Goal: Task Accomplishment & Management: Manage account settings

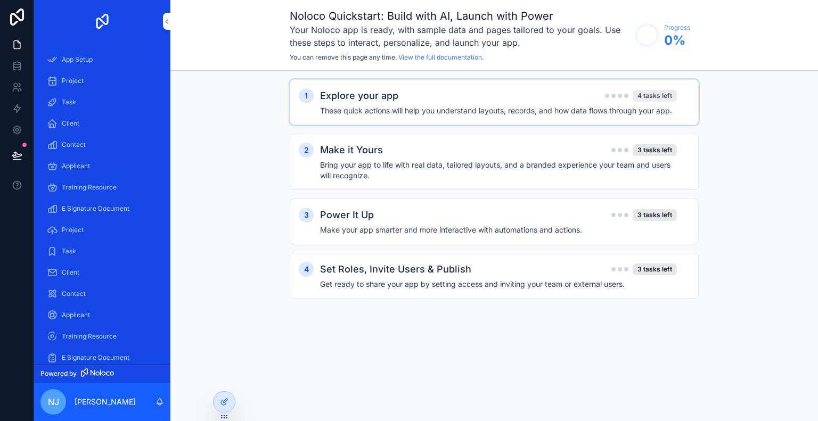
click at [654, 96] on div "4 tasks left" at bounding box center [654, 96] width 44 height 12
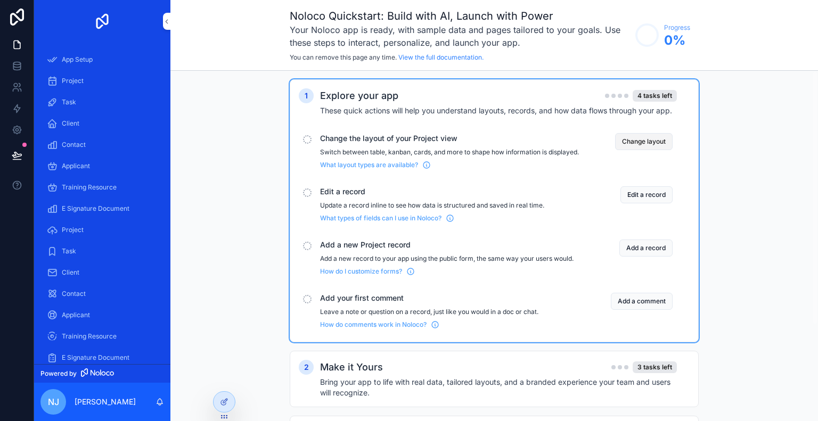
click at [647, 138] on button "Change layout" at bounding box center [643, 141] width 57 height 17
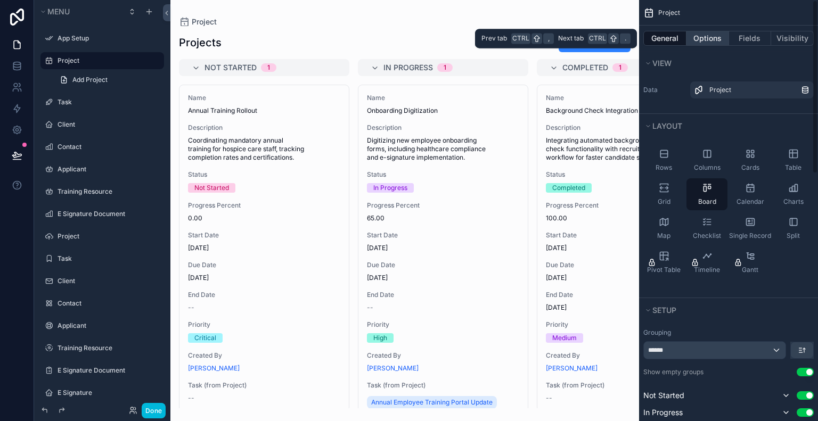
click at [694, 36] on button "Options" at bounding box center [707, 38] width 43 height 15
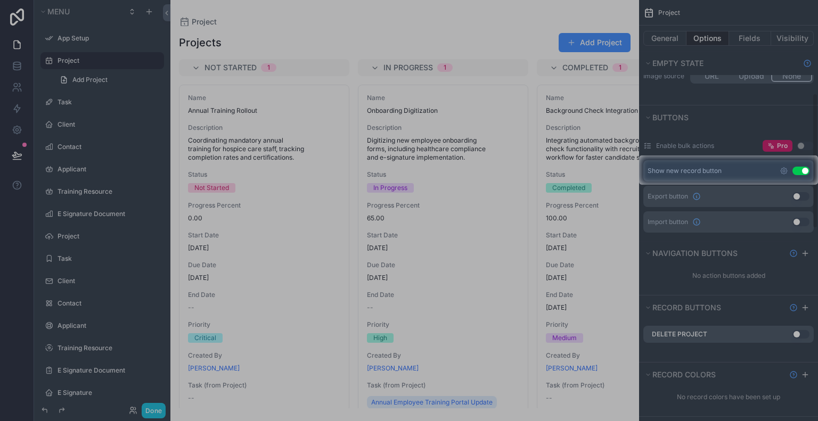
scroll to position [321, 0]
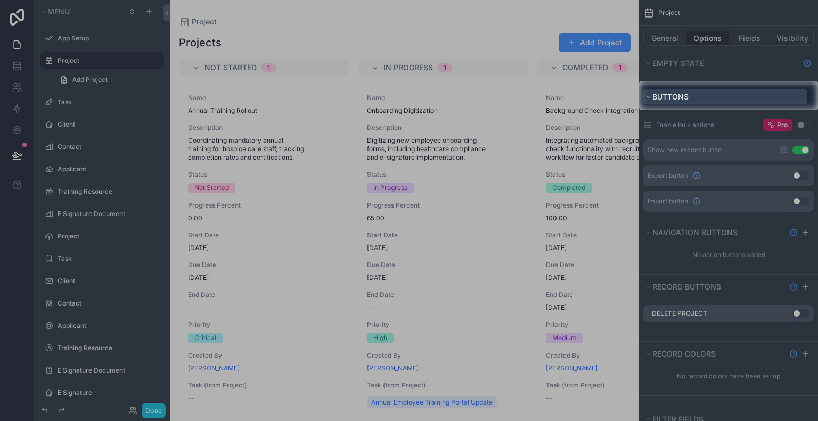
click at [688, 90] on button "Buttons" at bounding box center [725, 96] width 164 height 15
click at [675, 92] on span "Buttons" at bounding box center [670, 96] width 36 height 9
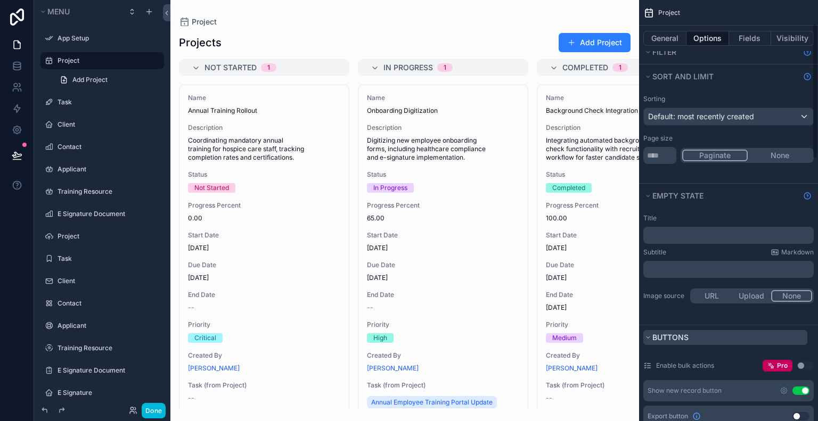
scroll to position [44, 0]
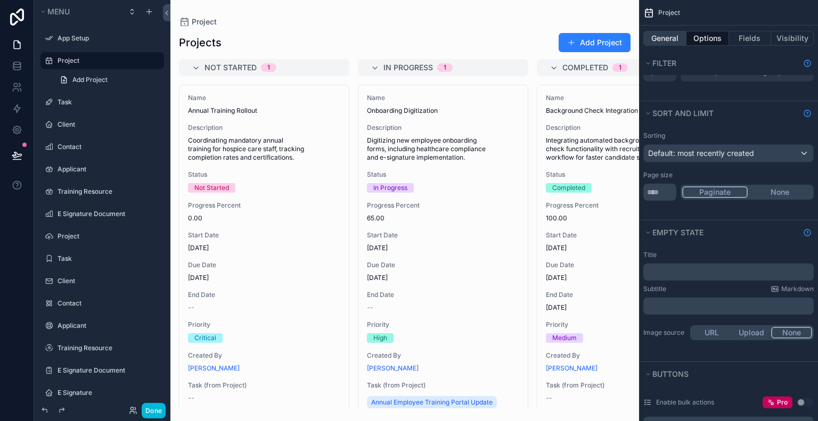
click at [666, 38] on button "General" at bounding box center [664, 38] width 43 height 15
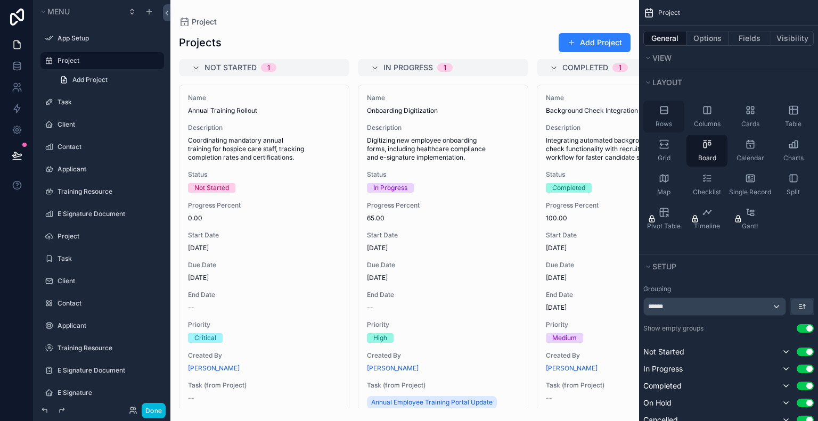
click at [664, 118] on div "Rows" at bounding box center [663, 117] width 41 height 32
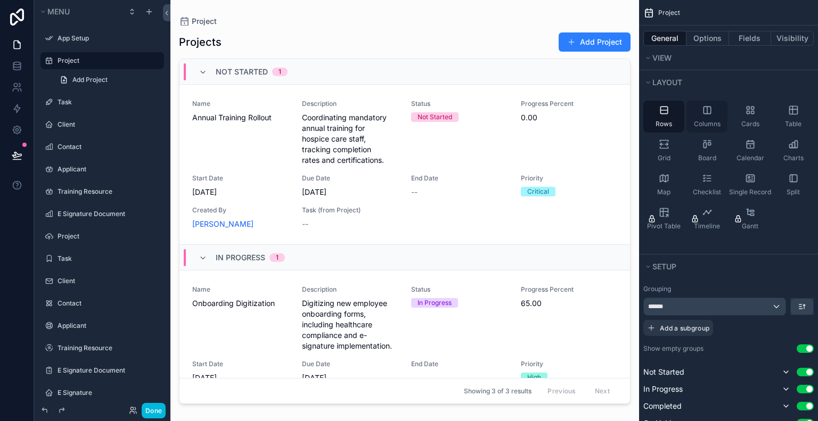
click at [709, 123] on span "Columns" at bounding box center [707, 124] width 27 height 9
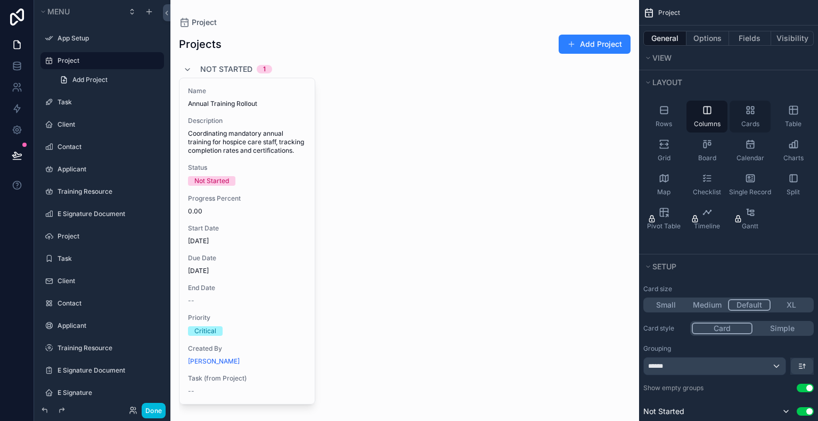
click at [752, 125] on span "Cards" at bounding box center [750, 124] width 18 height 9
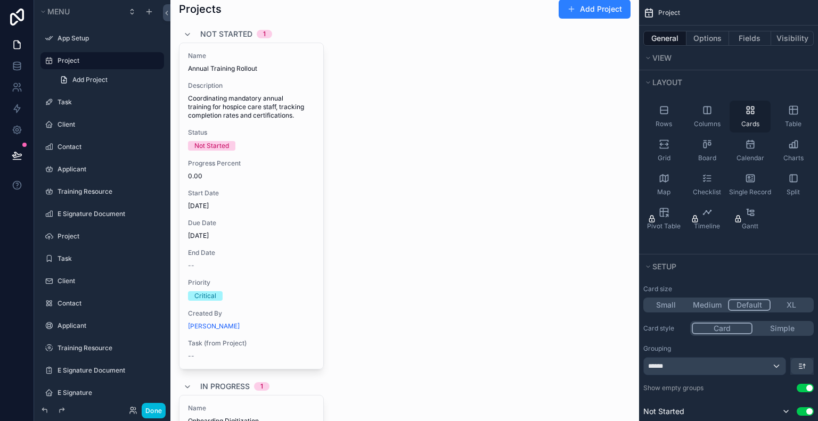
scroll to position [1, 0]
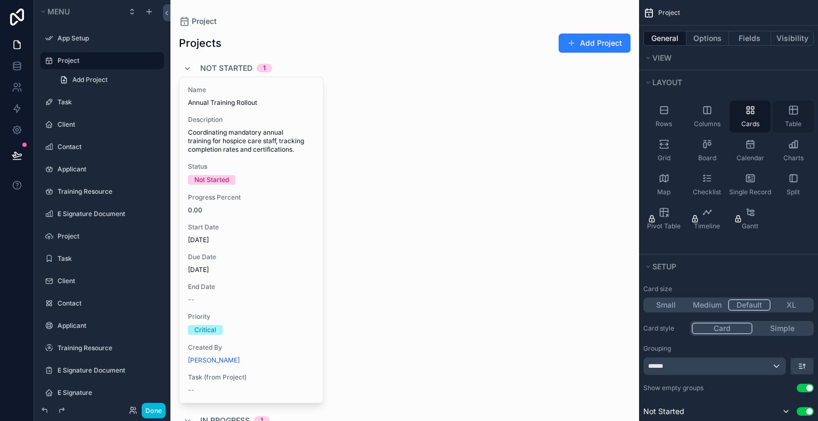
click at [794, 115] on div "Table" at bounding box center [792, 117] width 41 height 32
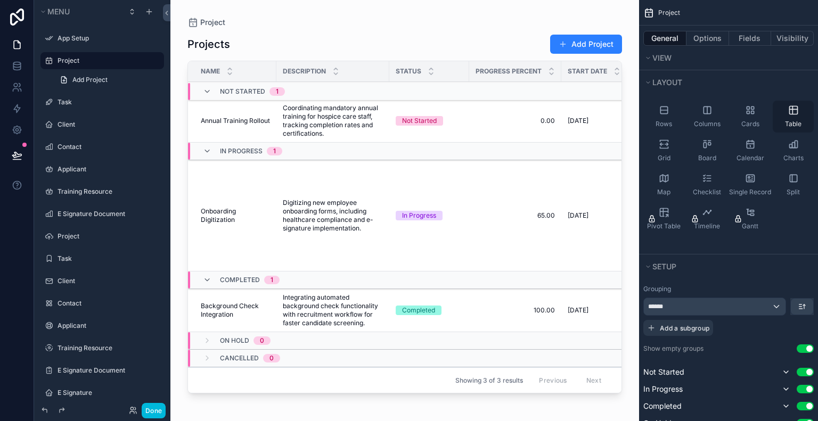
scroll to position [0, 0]
click at [666, 154] on span "Grid" at bounding box center [663, 158] width 13 height 9
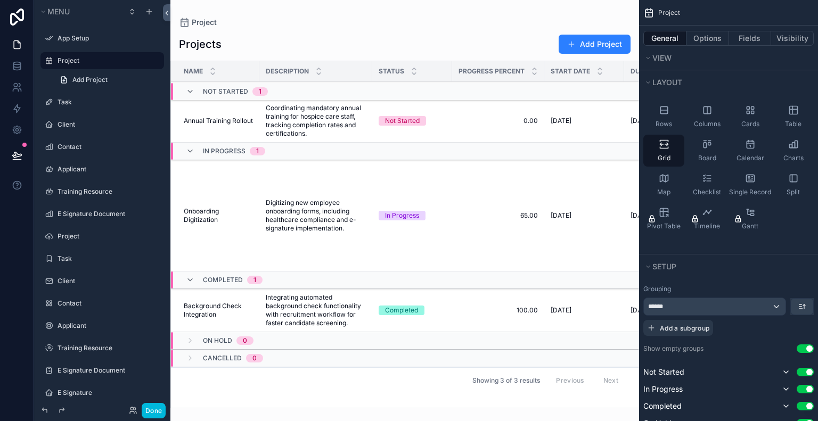
click at [168, 11] on icon at bounding box center [166, 13] width 7 height 8
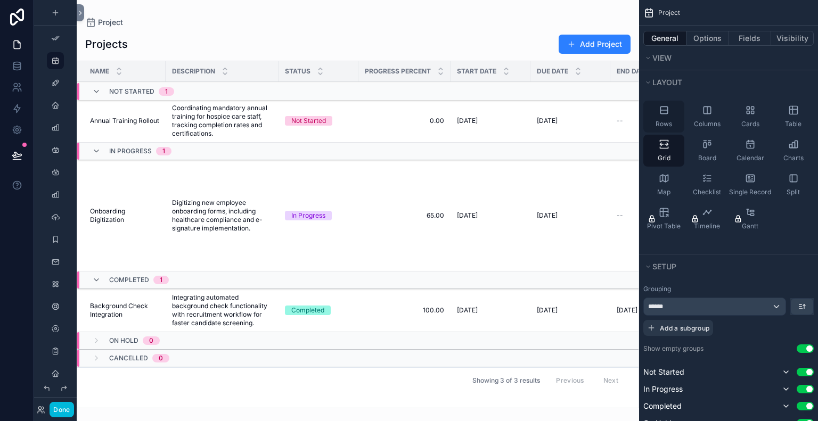
click at [671, 116] on div "Rows" at bounding box center [663, 117] width 41 height 32
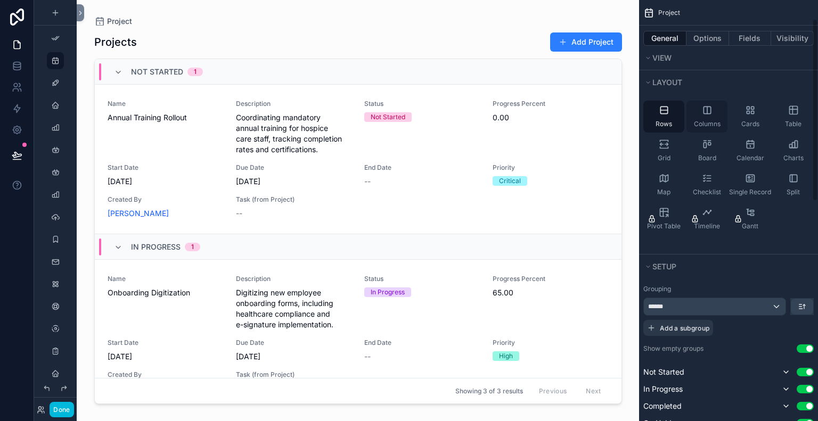
click at [702, 124] on span "Columns" at bounding box center [707, 124] width 27 height 9
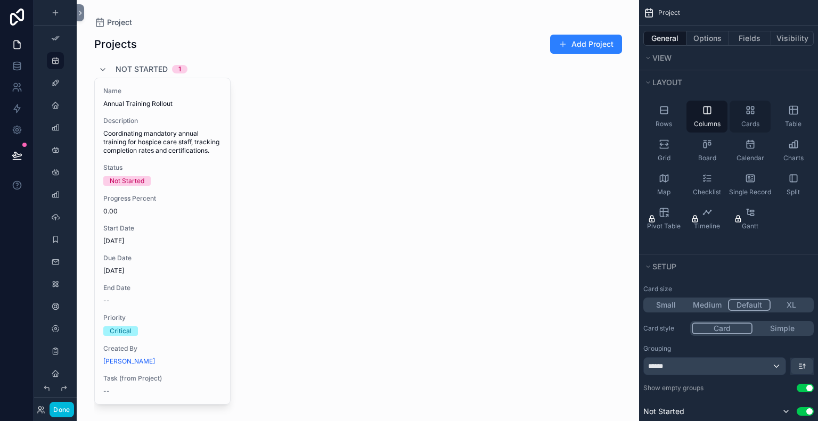
click at [746, 121] on span "Cards" at bounding box center [750, 124] width 18 height 9
click at [794, 117] on div "Table" at bounding box center [792, 117] width 41 height 32
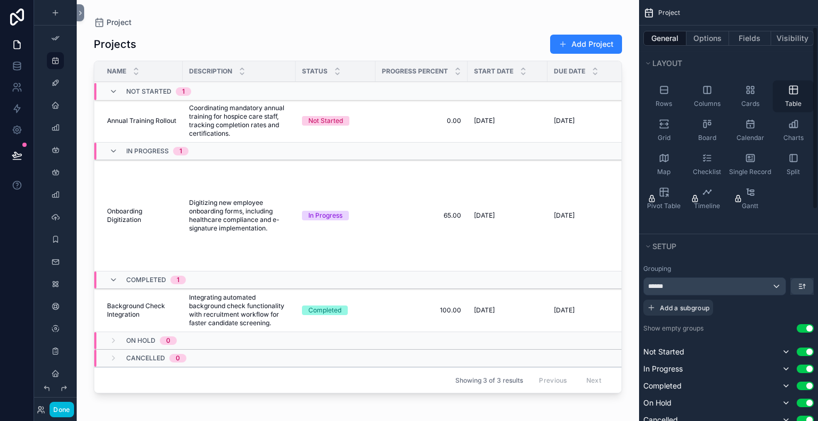
scroll to position [60, 0]
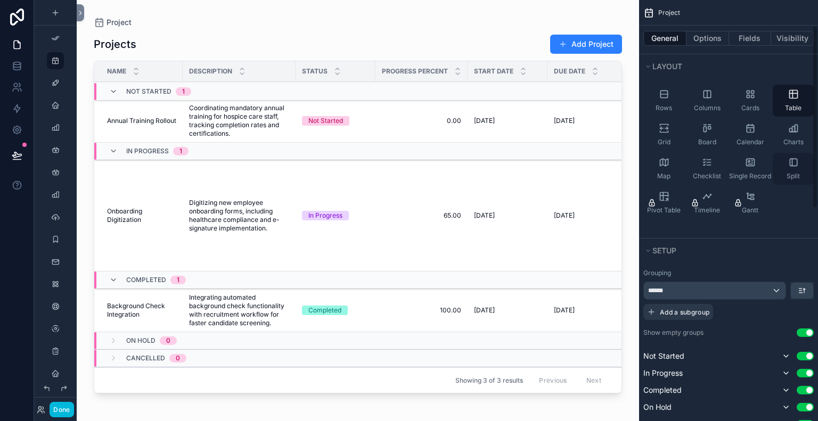
click at [799, 172] on span "Split" at bounding box center [792, 176] width 13 height 9
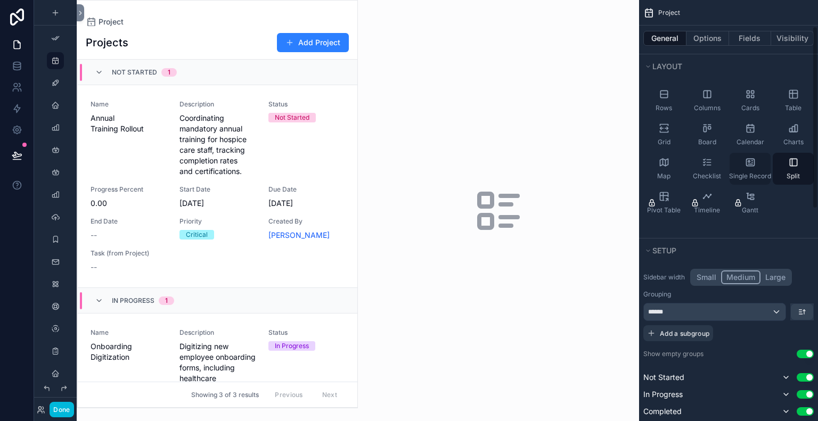
click at [752, 173] on span "Single Record" at bounding box center [750, 176] width 42 height 9
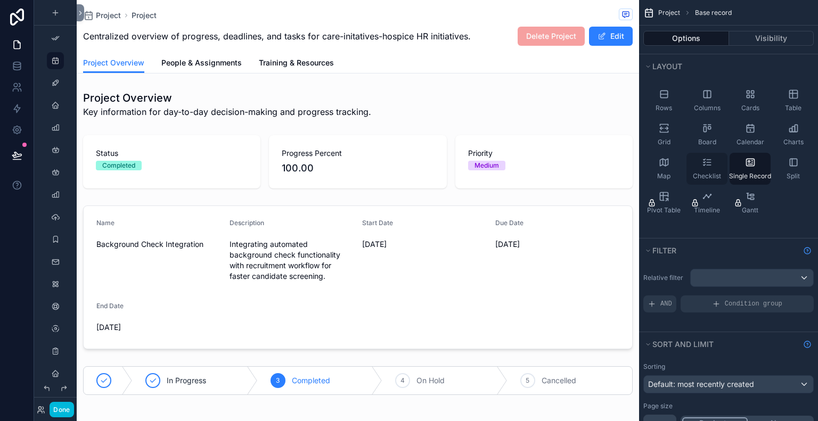
click at [701, 170] on div "Checklist" at bounding box center [706, 169] width 41 height 32
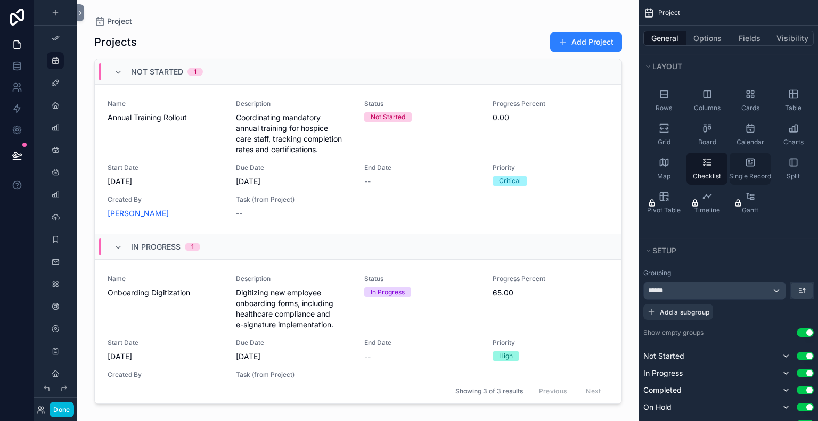
click at [748, 168] on div "Single Record" at bounding box center [749, 169] width 41 height 32
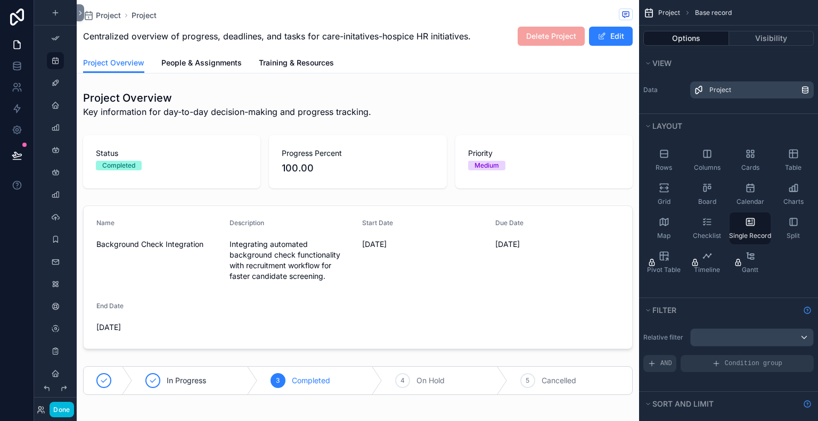
click at [734, 89] on div "Project" at bounding box center [755, 90] width 92 height 9
click at [67, 410] on button "Done" at bounding box center [61, 409] width 24 height 15
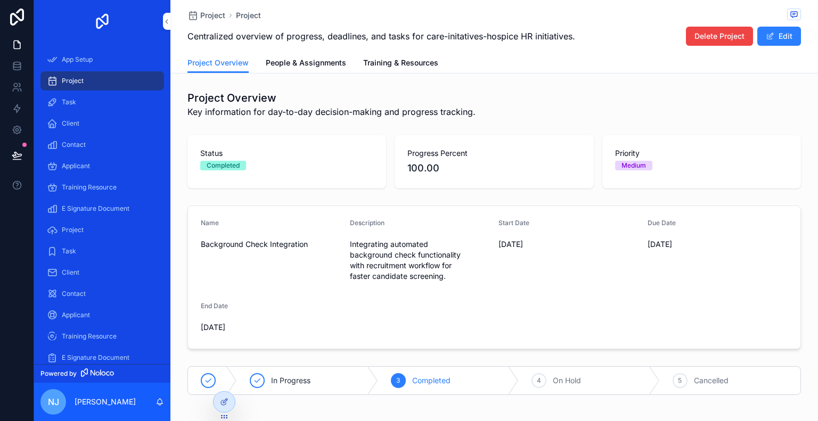
click at [19, 154] on icon at bounding box center [16, 154] width 9 height 5
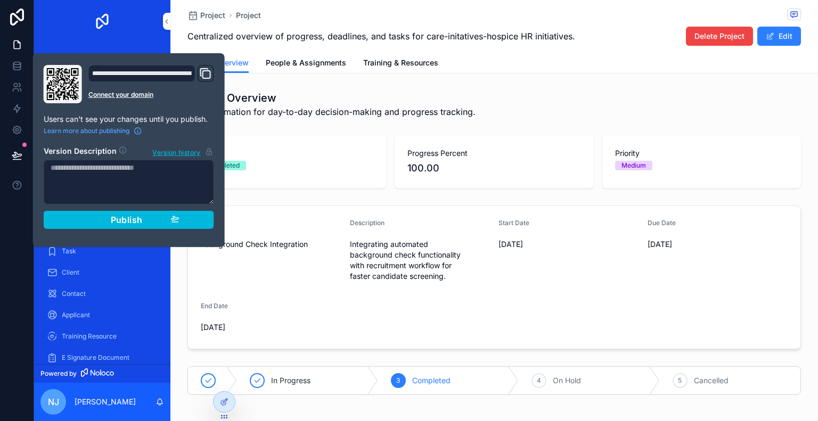
click at [287, 113] on span "Key information for day-to-day decision-making and progress tracking." at bounding box center [331, 111] width 288 height 13
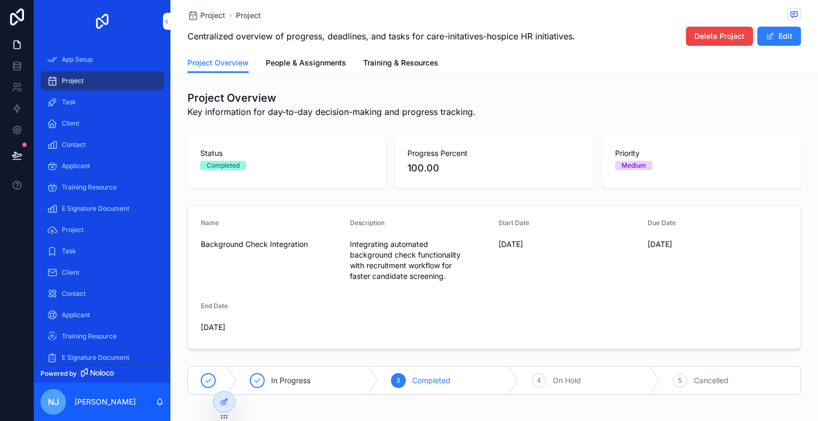
click at [35, 54] on div "App Setup" at bounding box center [102, 59] width 136 height 21
click at [64, 67] on div "App Setup" at bounding box center [102, 59] width 111 height 17
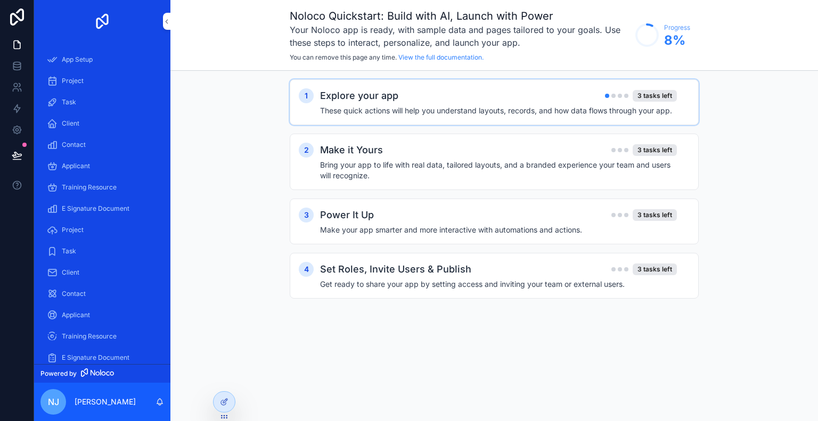
click at [652, 106] on h4 "These quick actions will help you understand layouts, records, and how data flo…" at bounding box center [498, 110] width 357 height 11
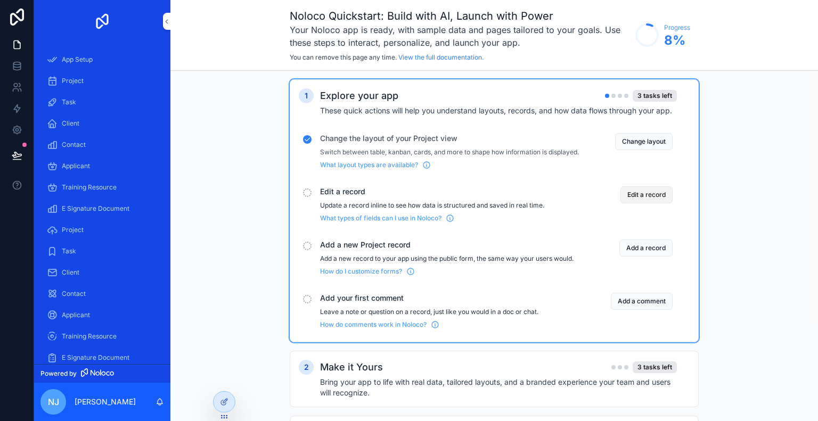
click at [649, 203] on button "Edit a record" at bounding box center [646, 194] width 52 height 17
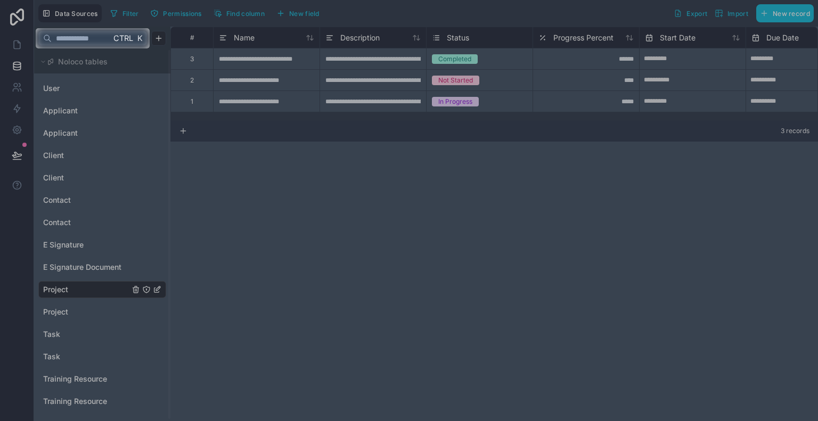
click at [296, 177] on div at bounding box center [409, 234] width 818 height 373
click at [122, 39] on span "Ctrl" at bounding box center [123, 37] width 22 height 13
click at [81, 38] on input "text" at bounding box center [81, 38] width 59 height 19
click at [60, 126] on div at bounding box center [409, 234] width 818 height 373
click at [60, 135] on div at bounding box center [409, 234] width 818 height 373
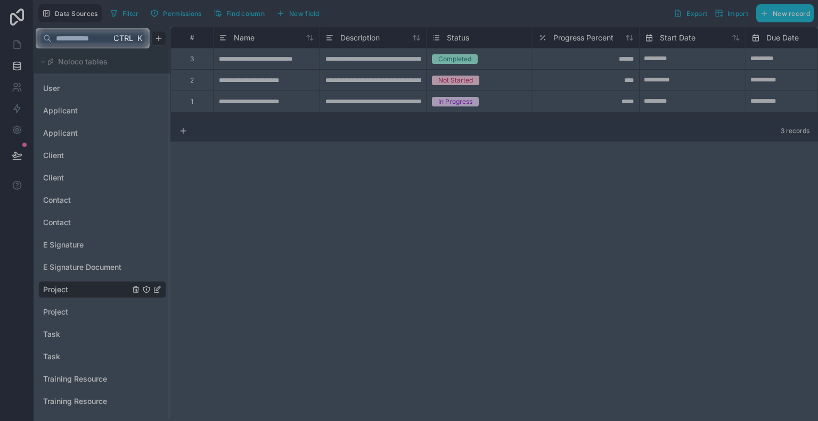
click at [59, 38] on input "text" at bounding box center [81, 38] width 59 height 19
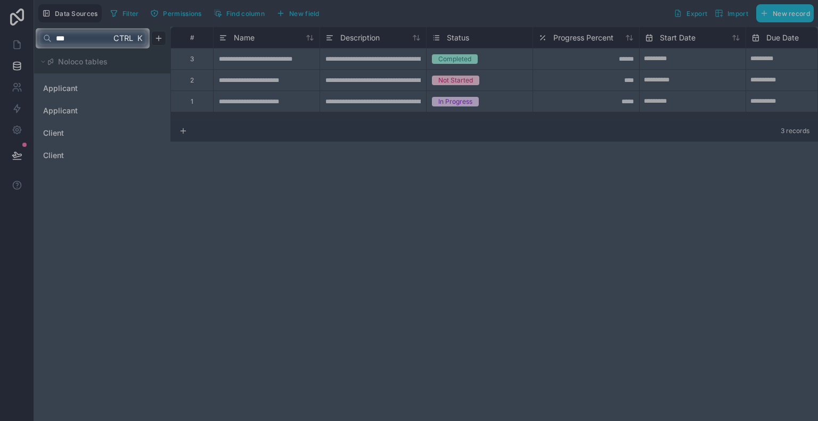
type input "***"
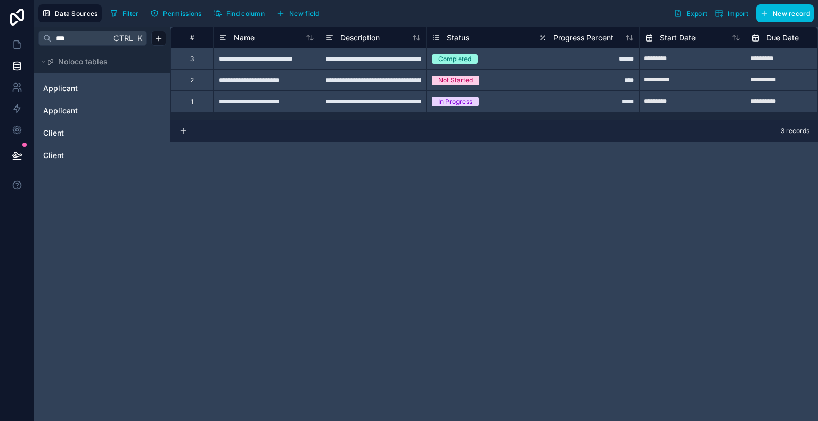
click at [87, 136] on div at bounding box center [409, 234] width 818 height 373
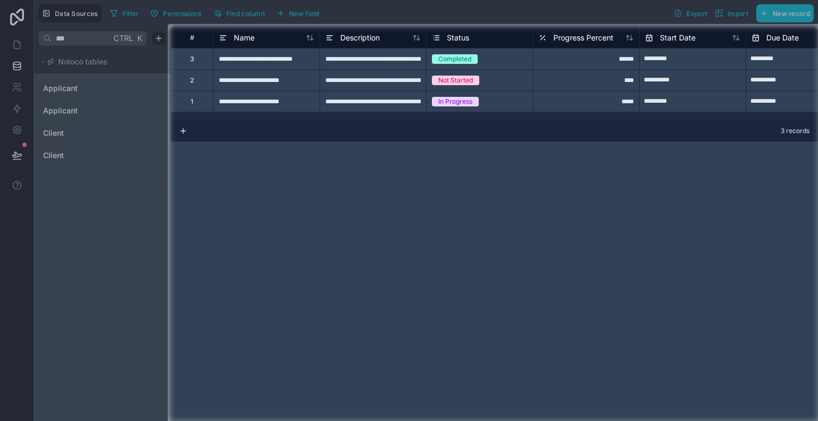
click at [46, 138] on div at bounding box center [84, 224] width 168 height 400
click at [53, 131] on div at bounding box center [84, 224] width 168 height 400
click at [65, 155] on div at bounding box center [84, 224] width 168 height 400
click at [17, 158] on div at bounding box center [84, 224] width 168 height 400
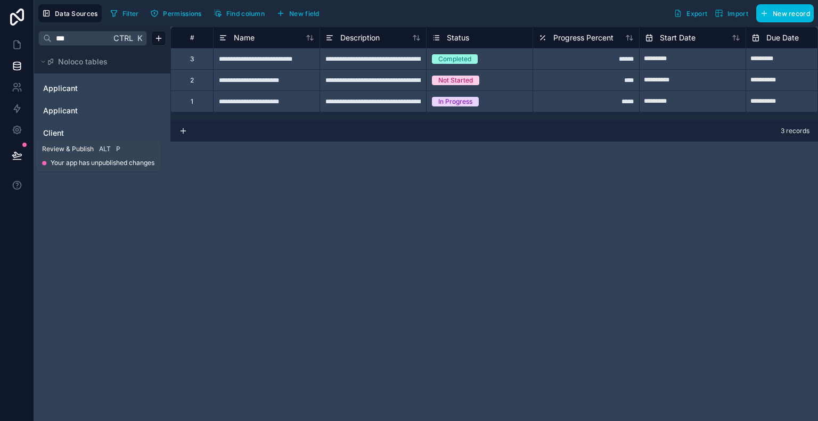
click at [21, 144] on button at bounding box center [16, 156] width 23 height 30
click at [14, 42] on icon at bounding box center [17, 45] width 6 height 8
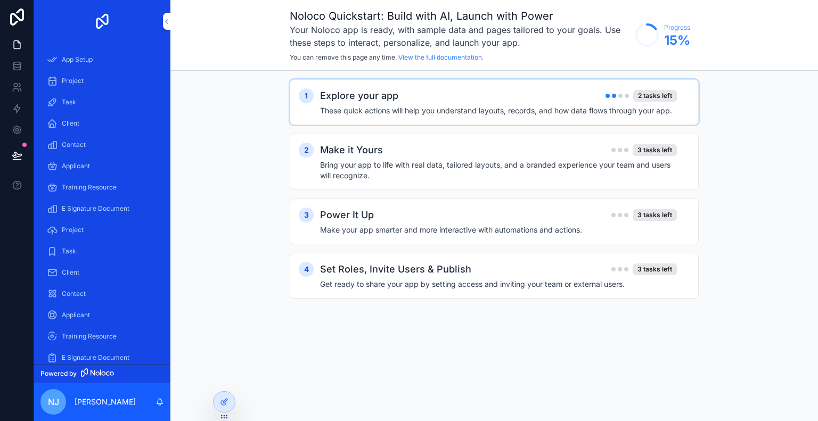
click at [641, 87] on div "1 Explore your app 2 tasks left These quick actions will help you understand la…" at bounding box center [494, 102] width 409 height 46
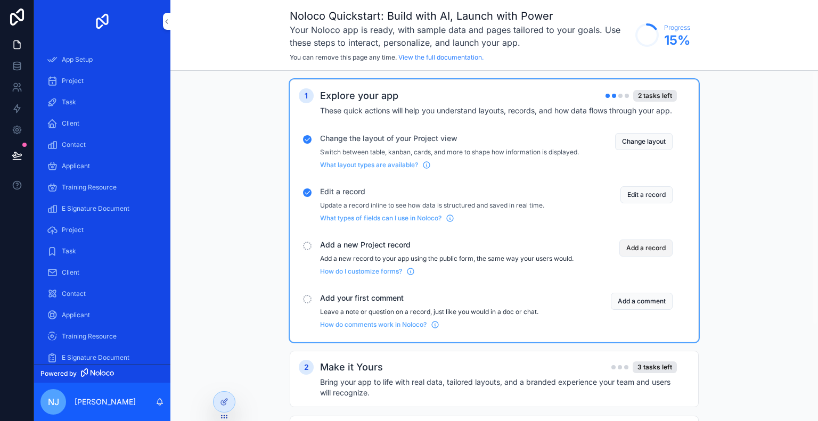
click at [638, 250] on button "Add a record" at bounding box center [645, 248] width 53 height 17
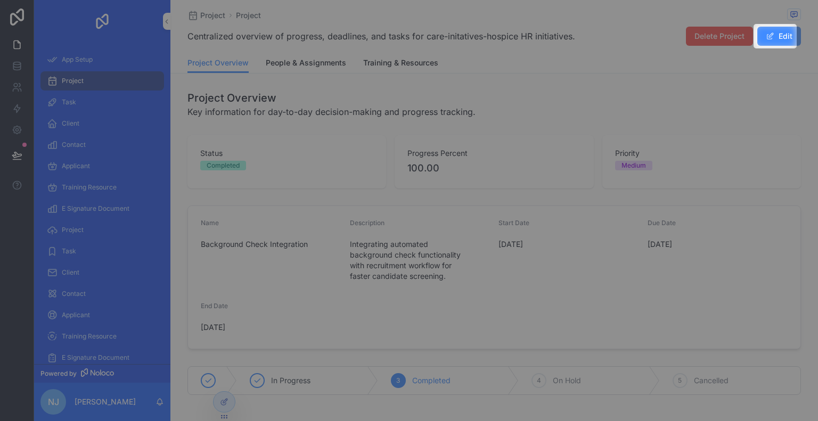
click at [769, 41] on button "Edit" at bounding box center [779, 36] width 44 height 19
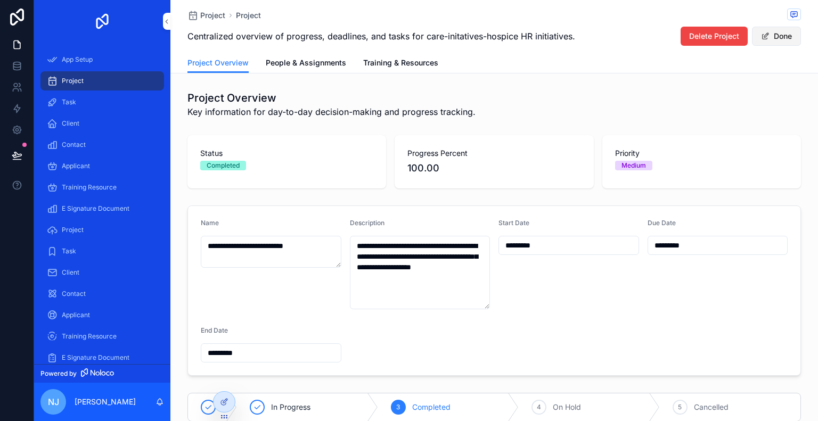
click at [761, 36] on span "scrollable content" at bounding box center [765, 36] width 9 height 9
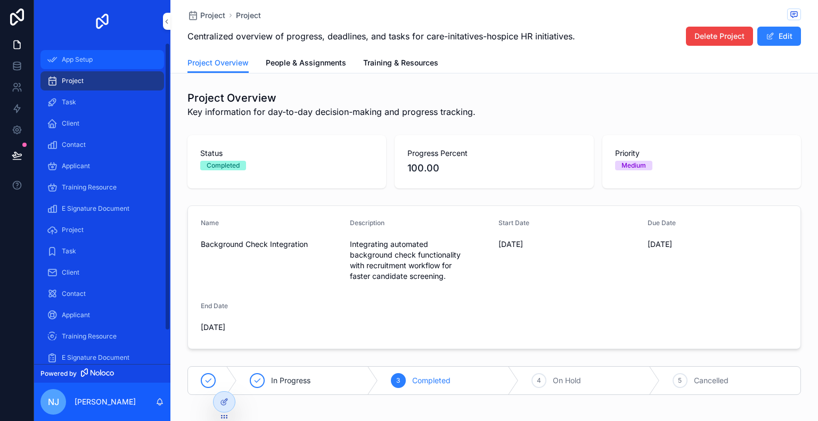
click at [101, 67] on div "App Setup" at bounding box center [102, 59] width 111 height 17
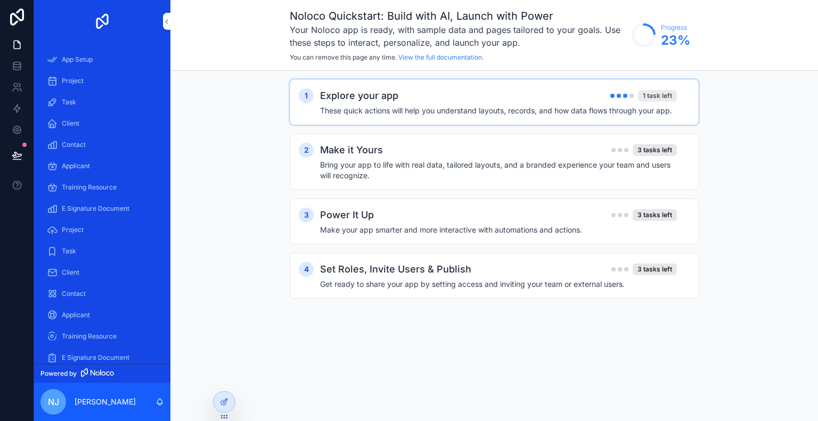
click at [666, 93] on div "1 task left" at bounding box center [657, 96] width 39 height 12
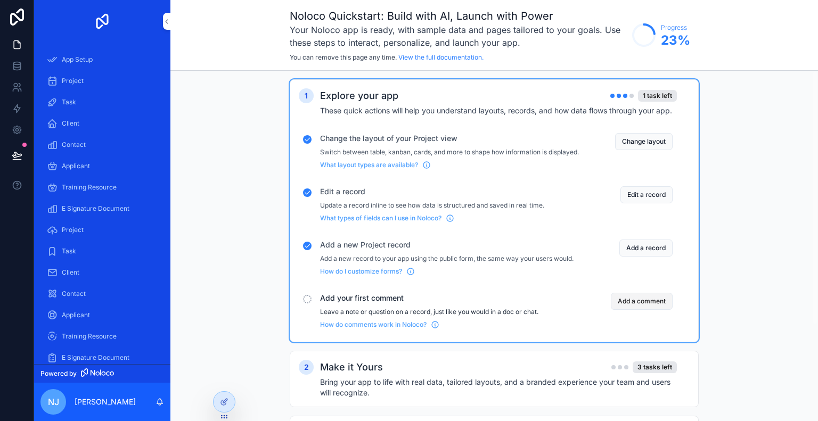
click at [626, 310] on button "Add a comment" at bounding box center [641, 301] width 62 height 17
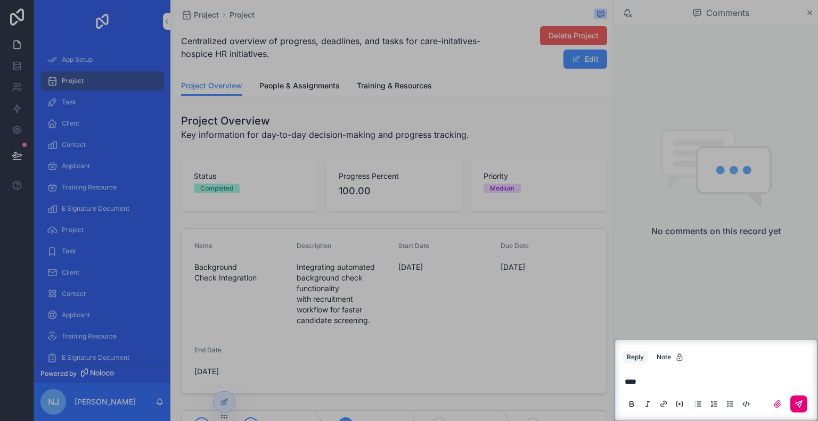
click at [800, 404] on icon "scrollable content" at bounding box center [798, 404] width 6 height 6
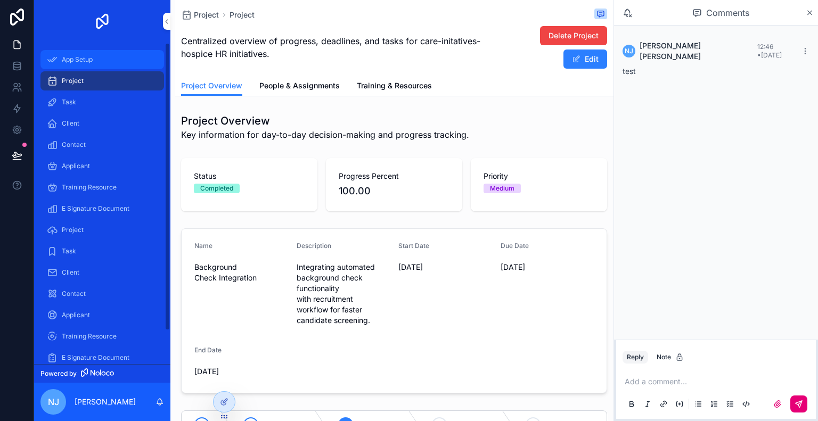
click at [87, 61] on span "App Setup" at bounding box center [77, 59] width 31 height 9
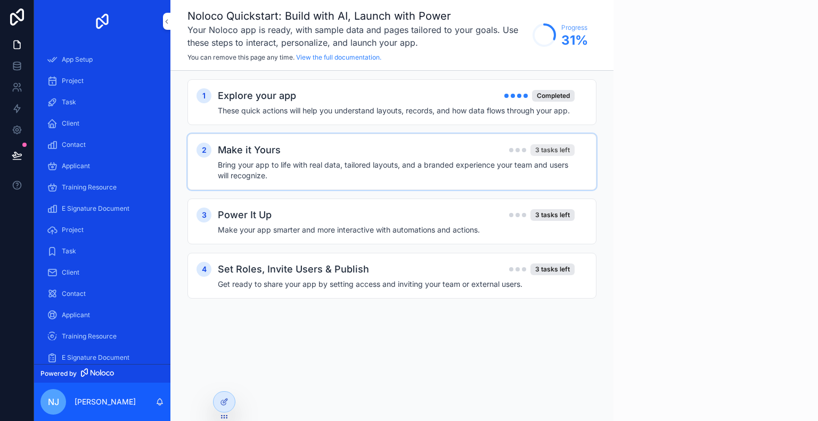
click at [552, 152] on div "3 tasks left" at bounding box center [552, 150] width 44 height 12
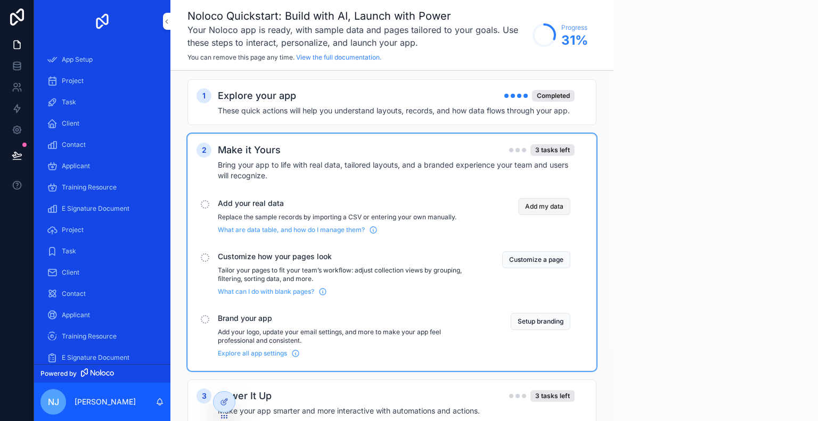
click at [549, 210] on button "Add my data" at bounding box center [544, 206] width 52 height 17
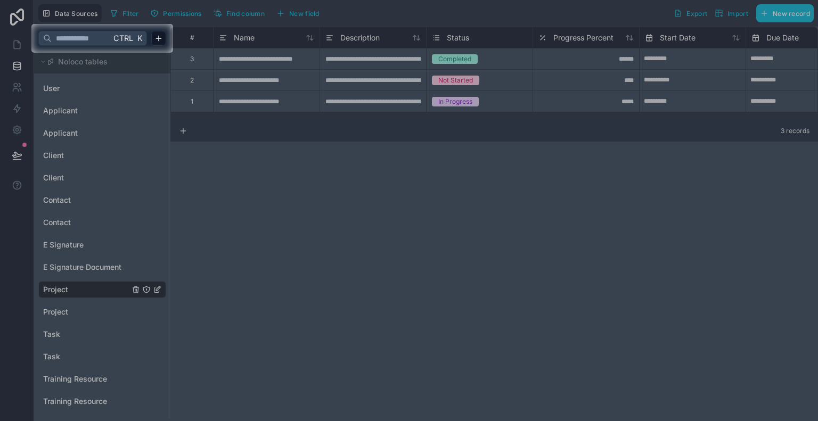
click at [706, 18] on div at bounding box center [409, 12] width 818 height 24
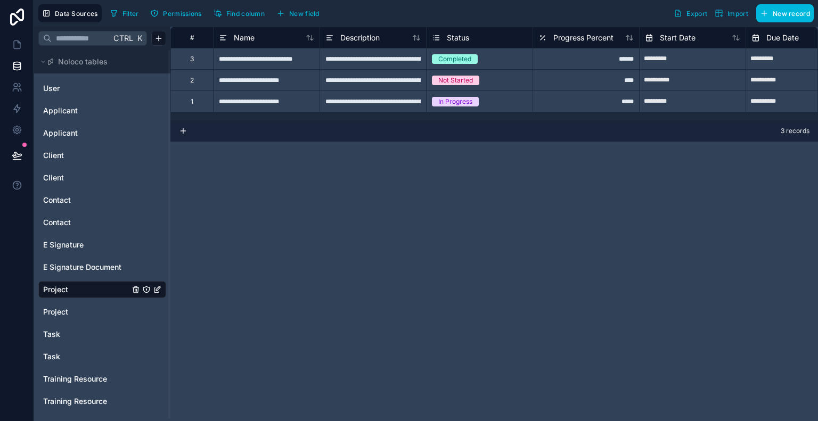
click at [728, 8] on button "Import" at bounding box center [731, 13] width 41 height 18
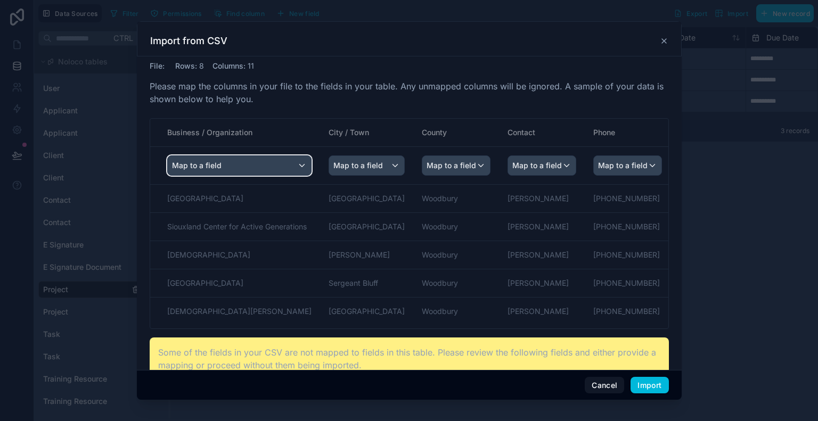
click at [284, 165] on div "Map to a field" at bounding box center [239, 165] width 143 height 19
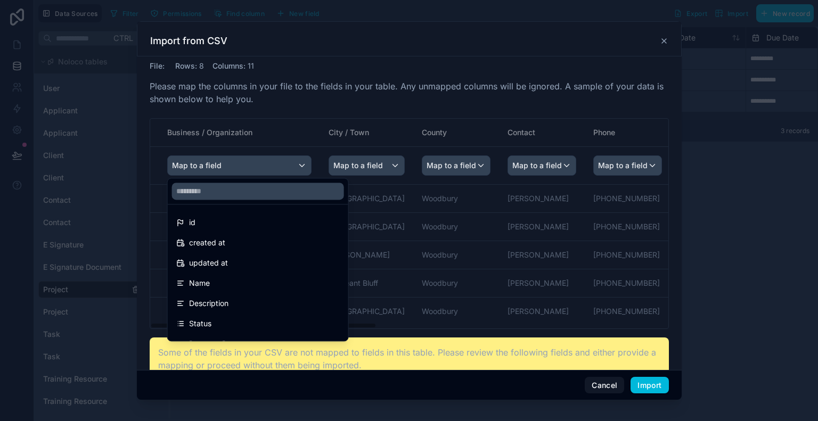
click at [262, 159] on div "scrollable content" at bounding box center [409, 210] width 818 height 421
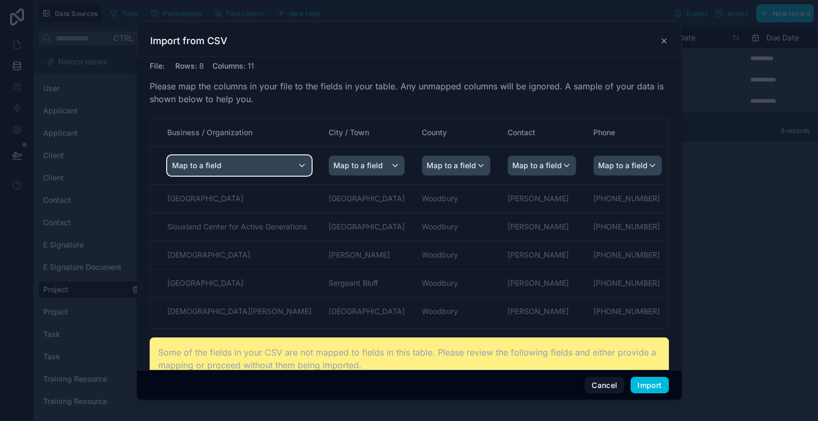
click at [265, 166] on div "Map to a field" at bounding box center [239, 165] width 143 height 19
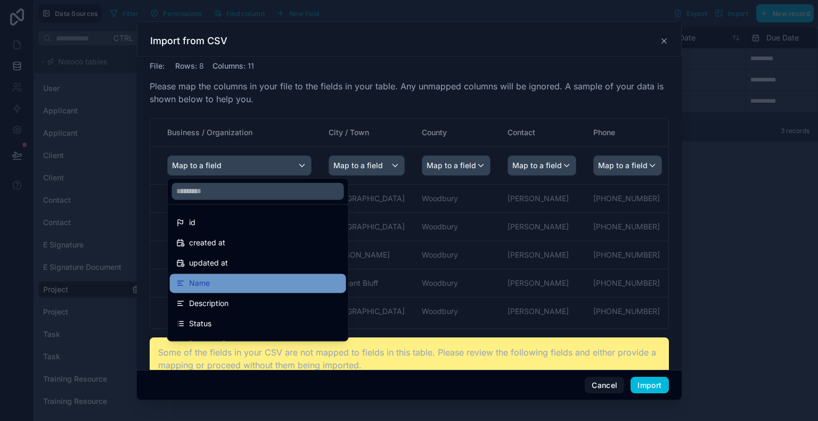
click at [242, 287] on div "Name" at bounding box center [257, 283] width 163 height 13
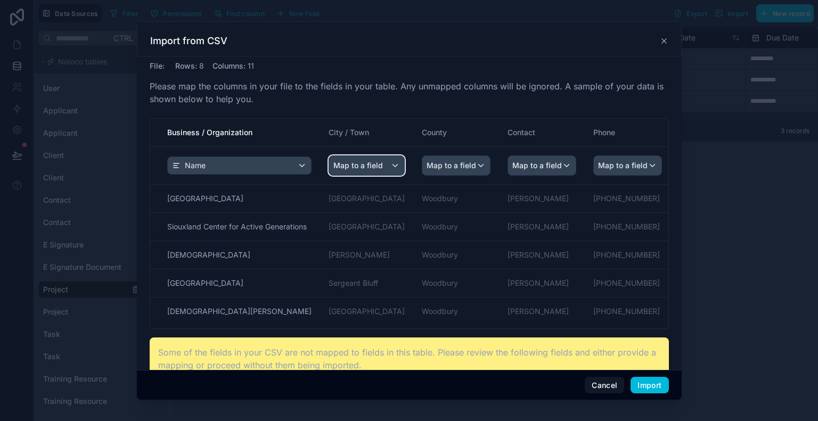
click at [374, 166] on span "Map to a field" at bounding box center [357, 165] width 49 height 19
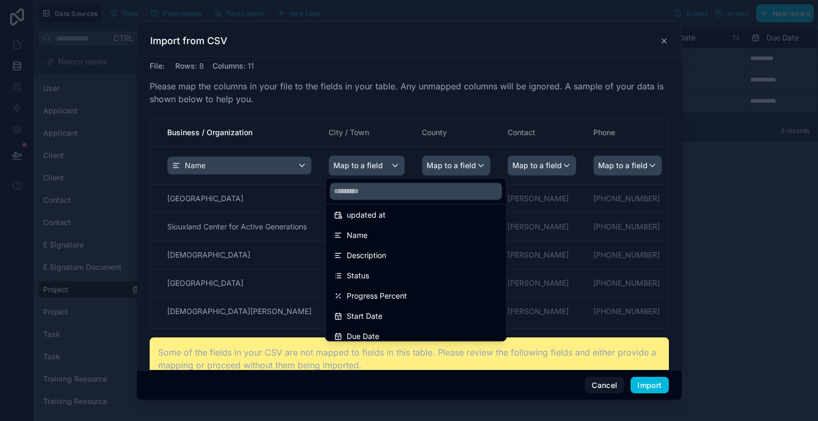
scroll to position [45, 0]
click at [280, 168] on div "scrollable content" at bounding box center [409, 210] width 818 height 421
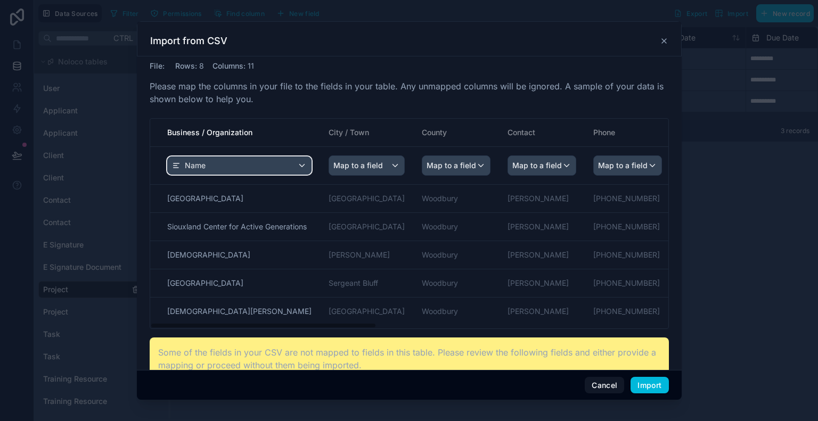
click at [280, 168] on div "Name" at bounding box center [239, 165] width 143 height 17
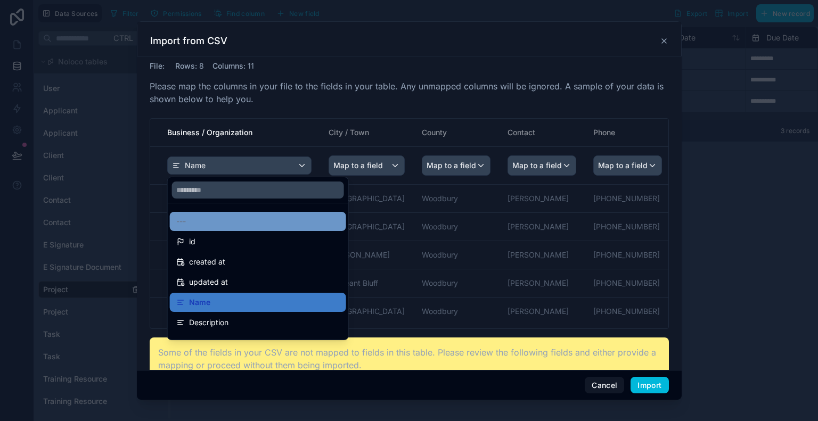
click at [285, 220] on div "---" at bounding box center [257, 221] width 163 height 13
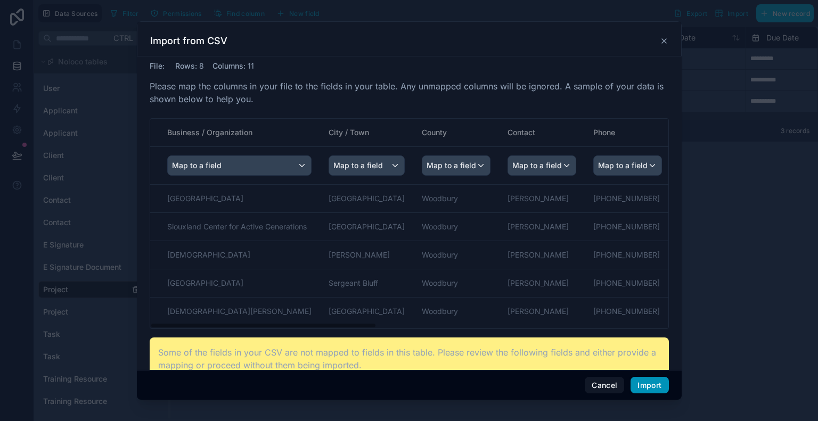
click at [645, 387] on button "Import" at bounding box center [649, 385] width 38 height 17
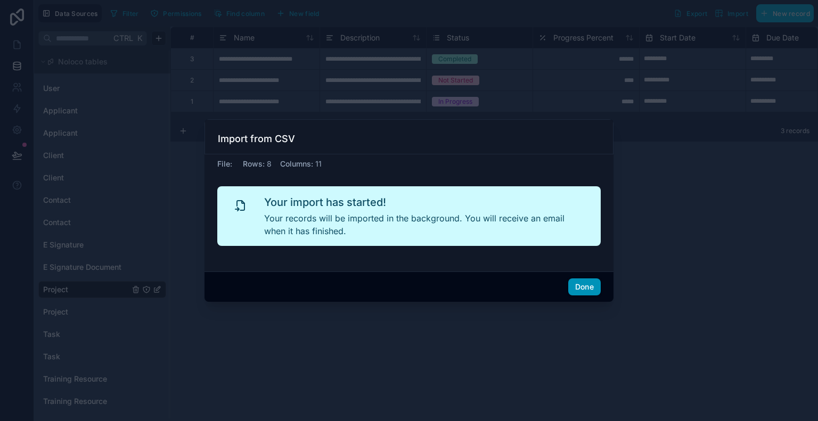
click at [588, 287] on button "Done" at bounding box center [584, 286] width 32 height 17
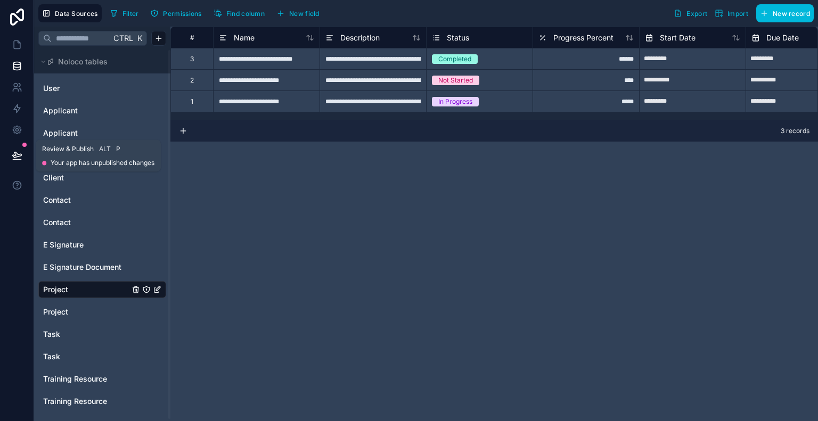
click at [14, 154] on icon at bounding box center [17, 155] width 11 height 11
click at [239, 238] on div "**********" at bounding box center [493, 224] width 647 height 394
click at [80, 310] on link "Project" at bounding box center [86, 312] width 86 height 11
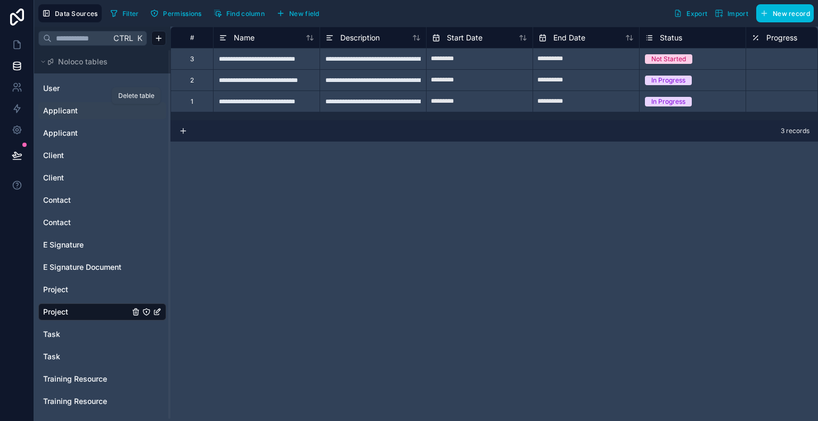
click at [135, 110] on icon "Applicant" at bounding box center [135, 111] width 0 height 2
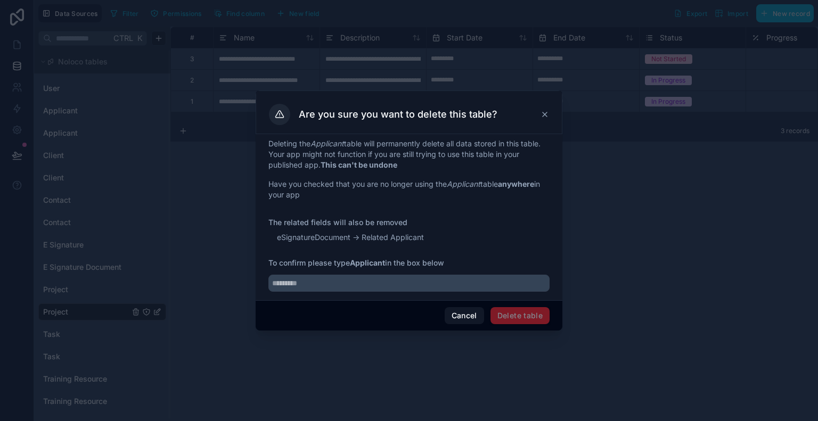
click at [509, 312] on span "Delete table" at bounding box center [519, 315] width 59 height 17
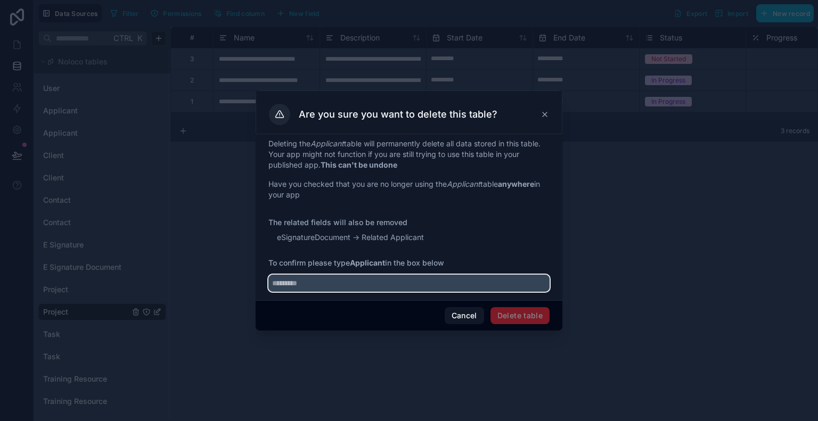
click at [457, 287] on input "text" at bounding box center [408, 283] width 281 height 17
type input "*********"
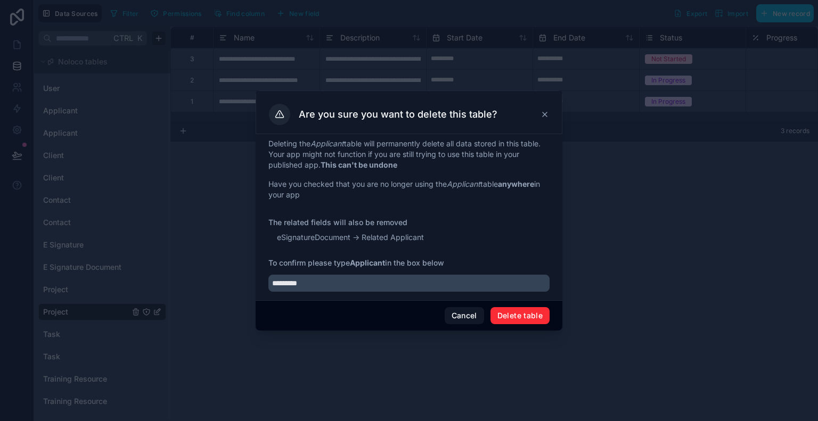
click at [519, 315] on button "Delete table" at bounding box center [519, 315] width 59 height 17
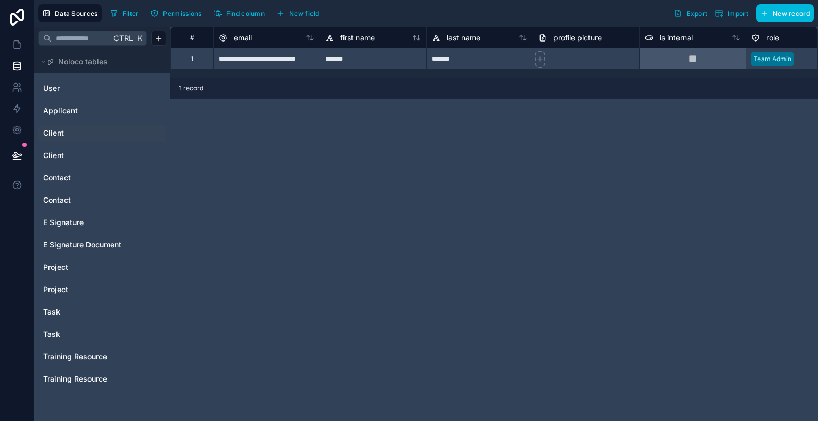
click at [79, 131] on link "Client" at bounding box center [86, 133] width 86 height 11
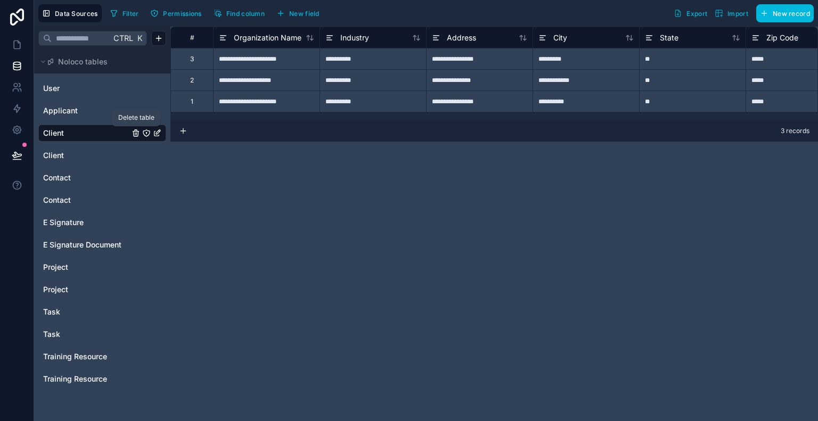
click at [139, 136] on icon "Client" at bounding box center [135, 133] width 9 height 9
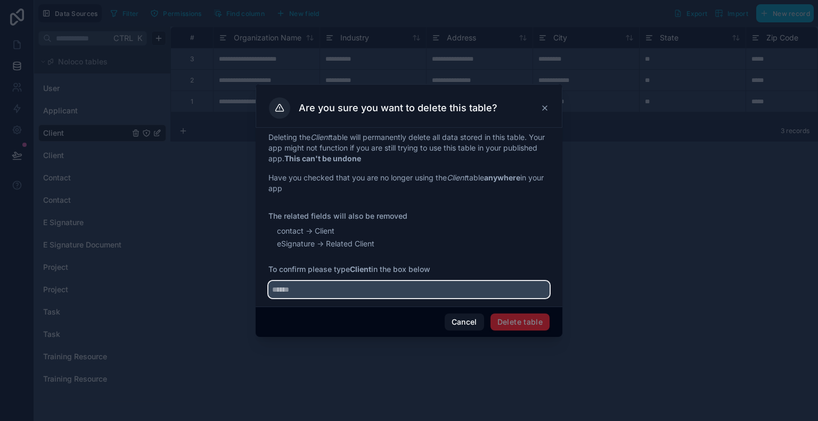
click at [455, 290] on input "text" at bounding box center [408, 289] width 281 height 17
type input "******"
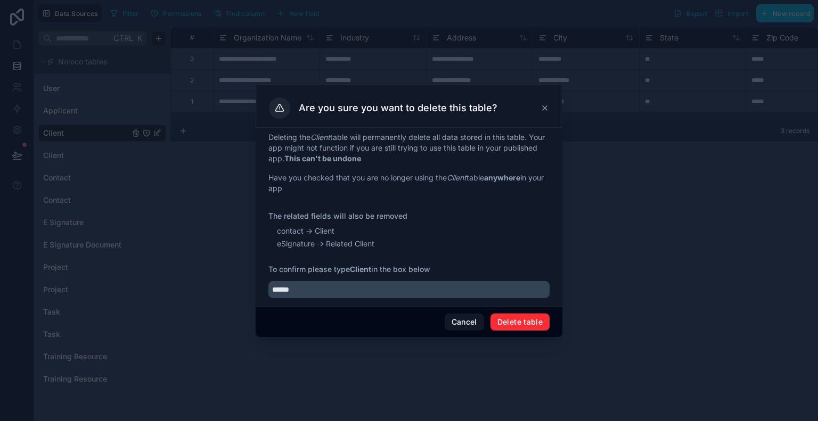
click at [519, 326] on button "Delete table" at bounding box center [519, 321] width 59 height 17
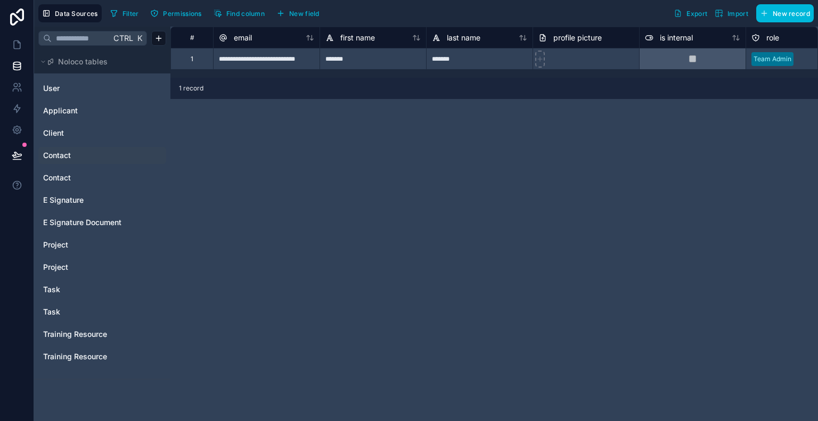
click at [68, 156] on span "Contact" at bounding box center [57, 155] width 28 height 11
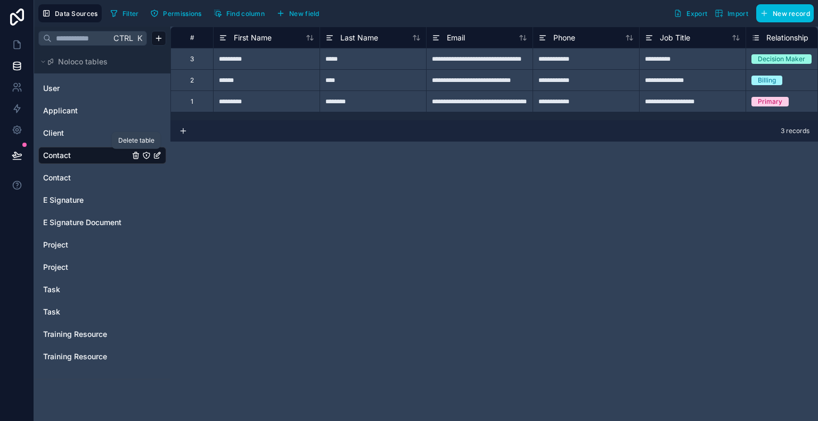
click at [133, 155] on icon "Contact" at bounding box center [135, 156] width 5 height 5
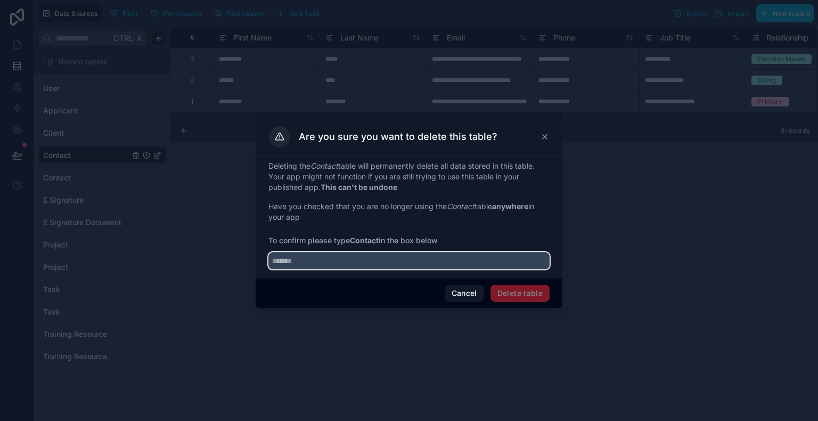
click at [321, 265] on input "text" at bounding box center [408, 260] width 281 height 17
type input "*******"
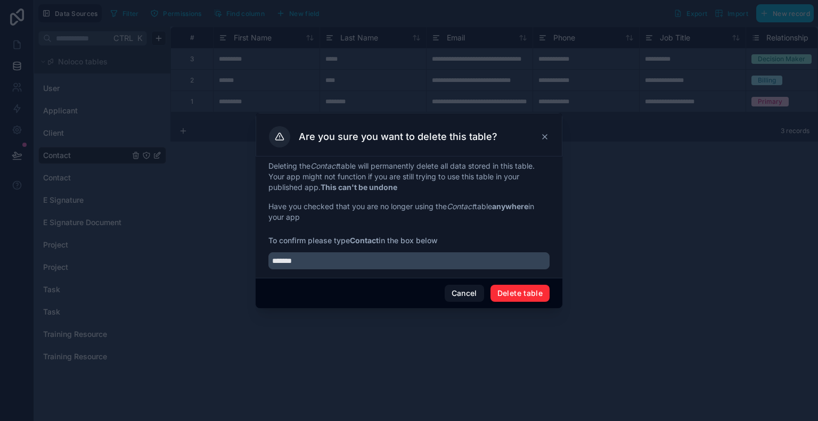
click at [511, 305] on div "Cancel Delete table" at bounding box center [408, 293] width 307 height 30
click at [533, 290] on button "Delete table" at bounding box center [519, 293] width 59 height 17
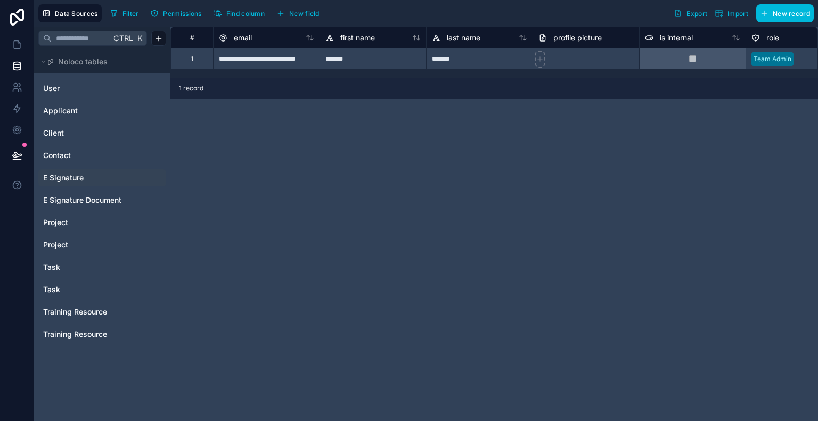
click at [70, 180] on span "E Signature" at bounding box center [63, 177] width 40 height 11
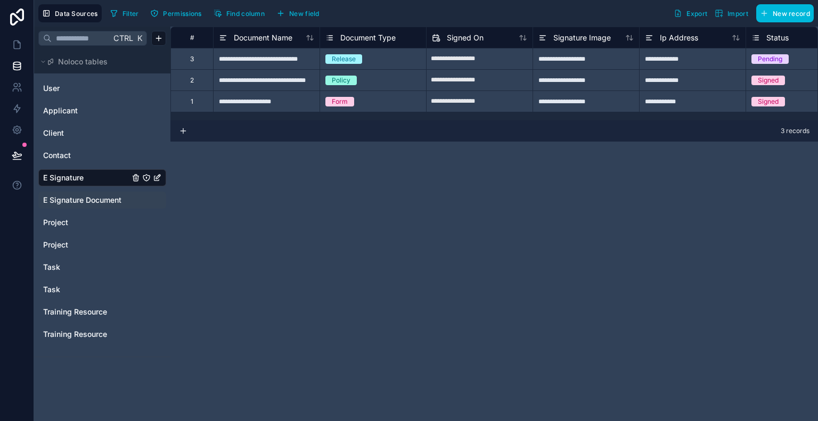
click at [86, 202] on span "E Signature Document" at bounding box center [82, 200] width 78 height 11
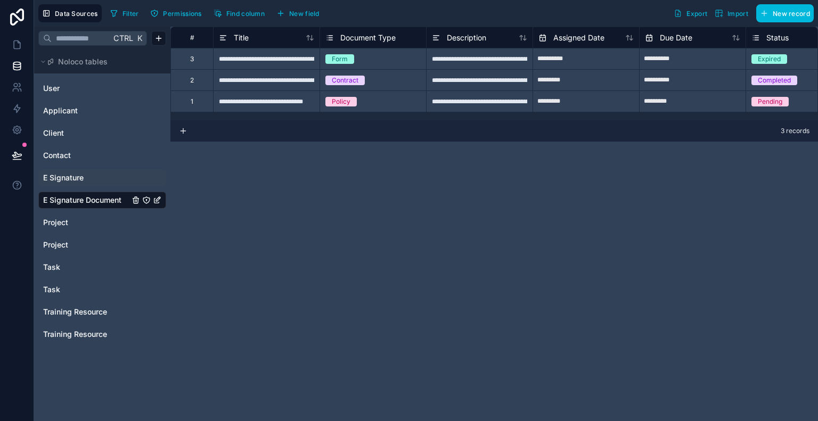
click at [82, 180] on span "E Signature" at bounding box center [63, 177] width 40 height 11
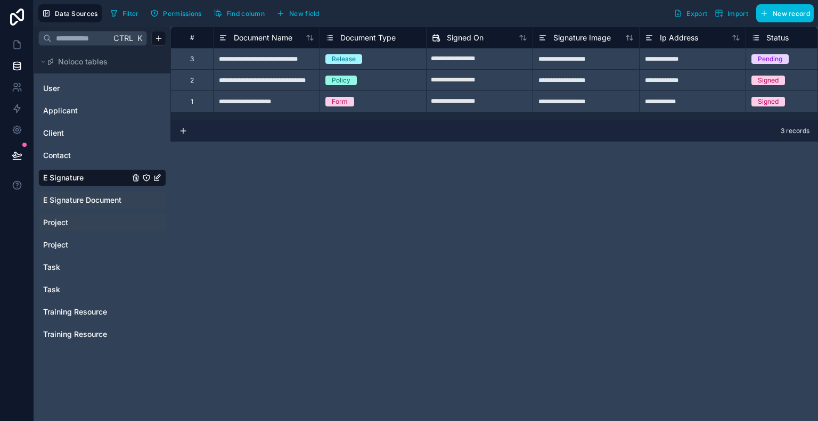
click at [69, 218] on link "Project" at bounding box center [86, 222] width 86 height 11
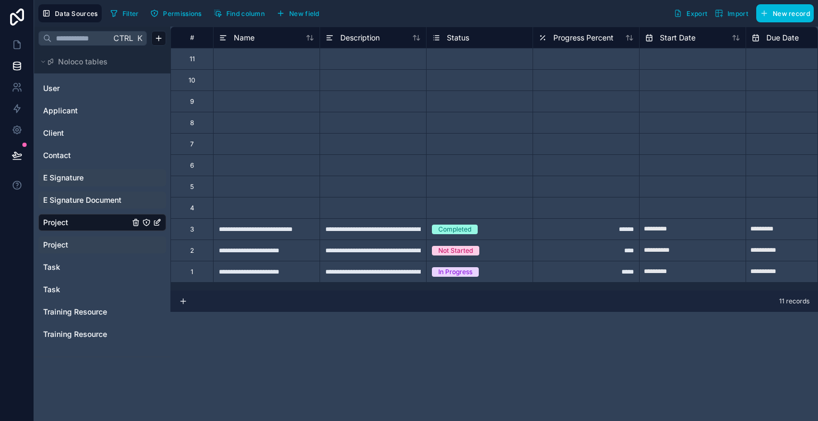
click at [67, 245] on span "Project" at bounding box center [55, 245] width 25 height 11
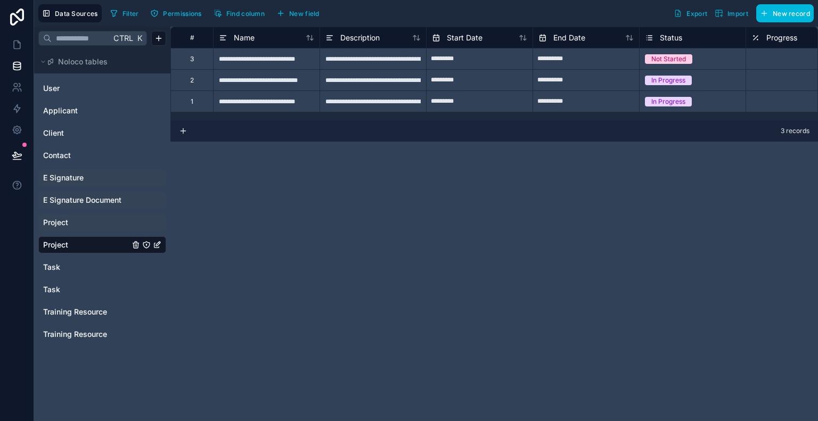
click at [60, 225] on span "Project" at bounding box center [55, 222] width 25 height 11
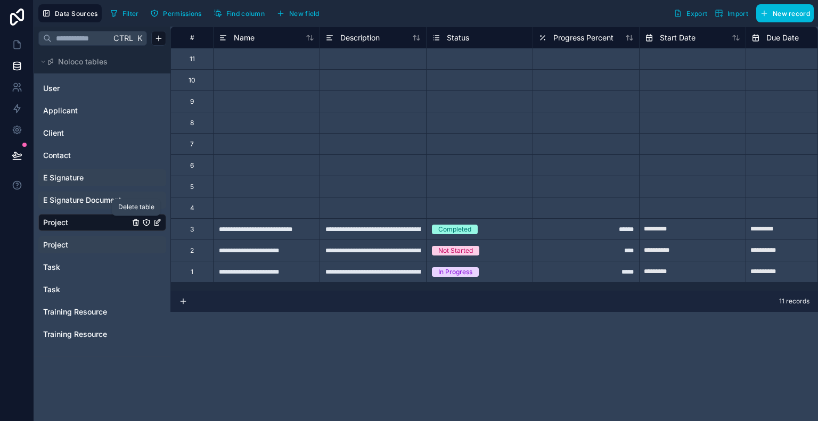
click at [137, 222] on icon "Project" at bounding box center [135, 222] width 9 height 9
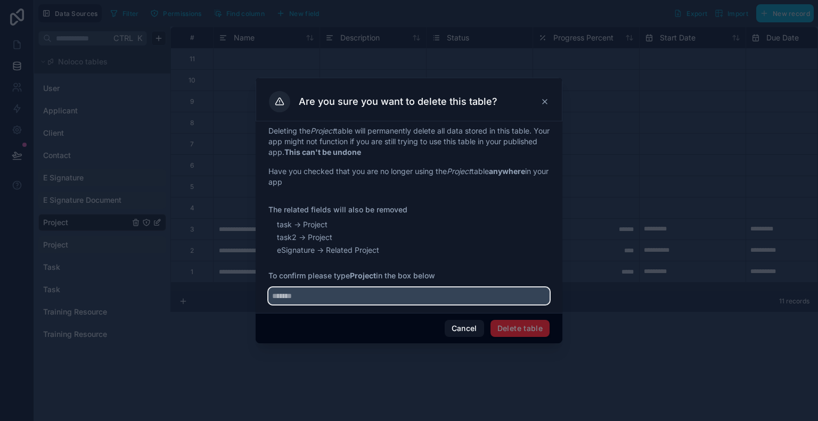
click at [437, 294] on input "text" at bounding box center [408, 295] width 281 height 17
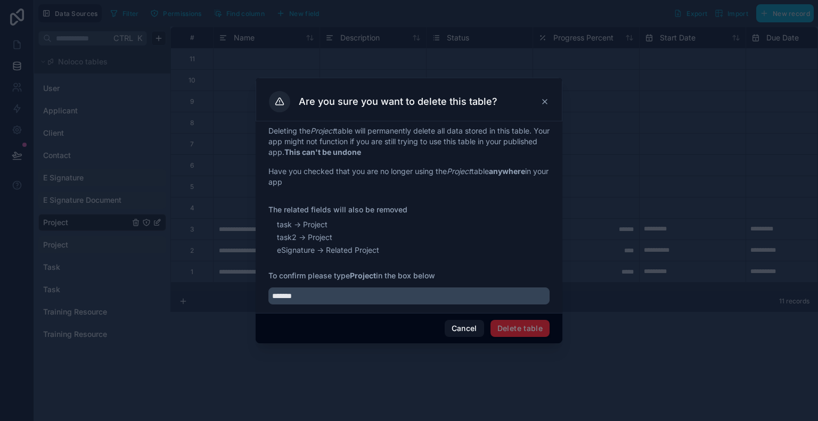
click at [535, 324] on span "Delete table" at bounding box center [519, 328] width 59 height 17
click at [302, 296] on input "*******" at bounding box center [408, 295] width 281 height 17
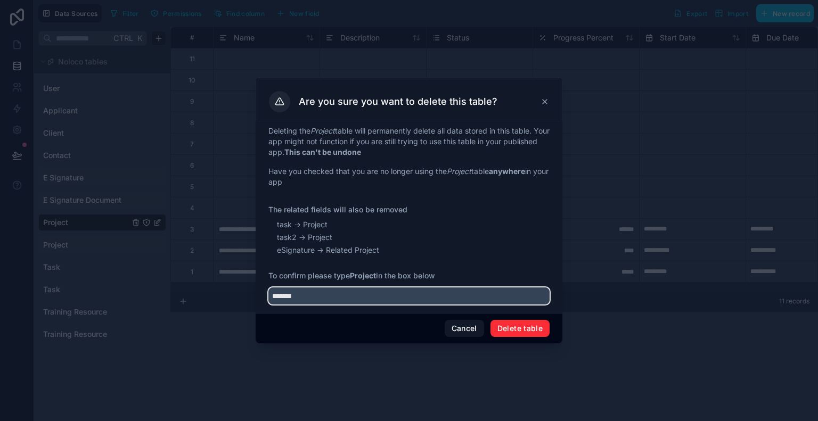
type input "*******"
click at [525, 327] on button "Delete table" at bounding box center [519, 328] width 59 height 17
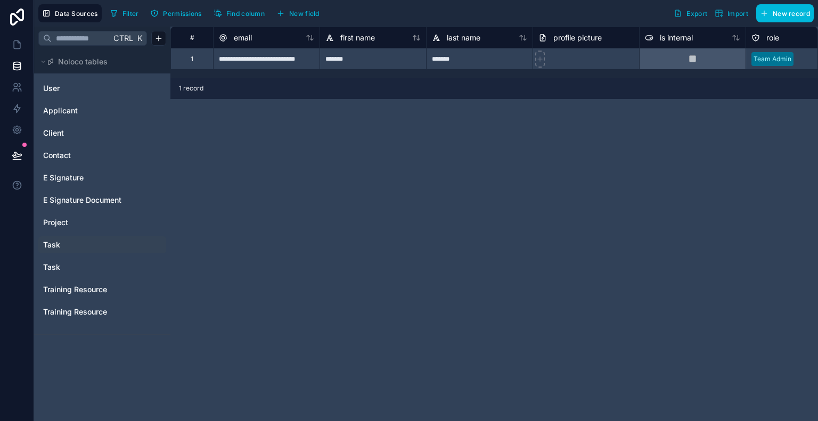
click at [62, 242] on link "Task" at bounding box center [86, 245] width 86 height 11
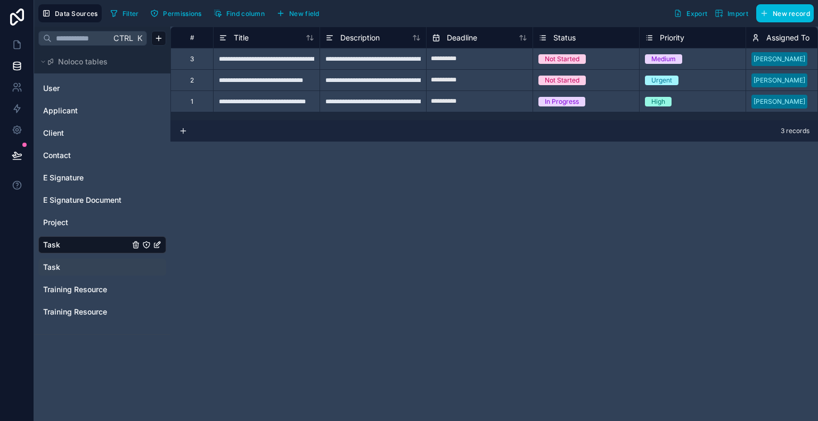
click at [61, 261] on div "Task" at bounding box center [102, 267] width 128 height 17
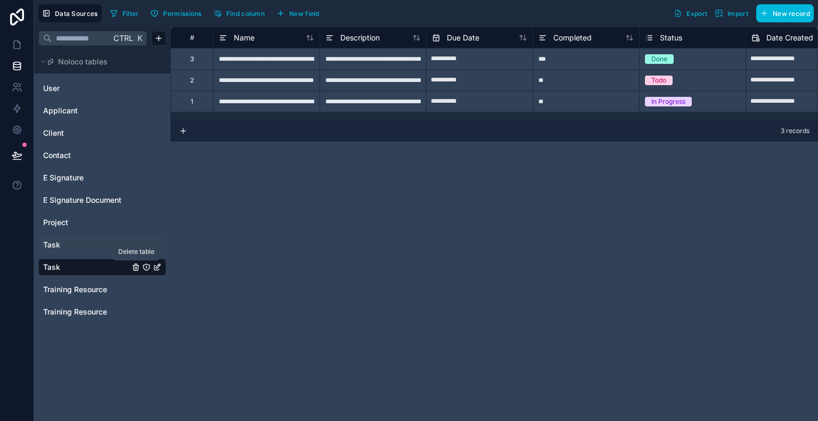
click at [138, 269] on icon "Task" at bounding box center [135, 267] width 9 height 9
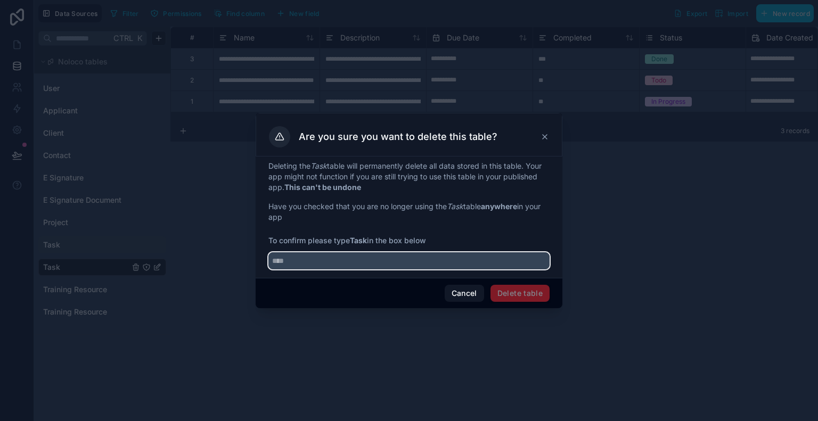
click at [479, 267] on input "text" at bounding box center [408, 260] width 281 height 17
type input "****"
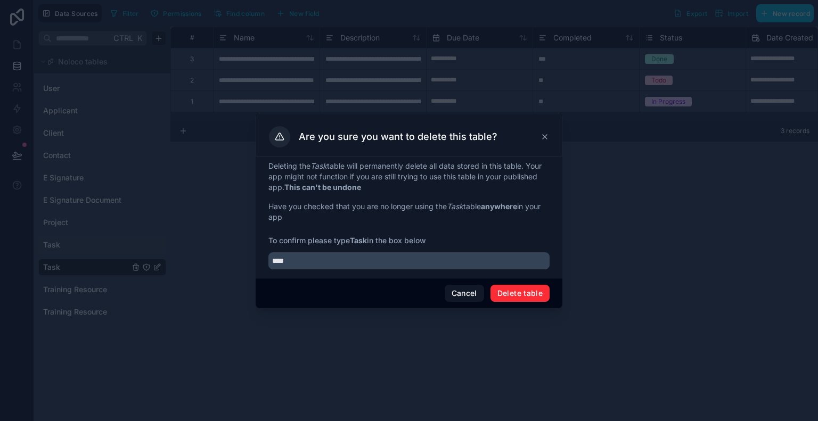
click at [527, 300] on button "Delete table" at bounding box center [519, 293] width 59 height 17
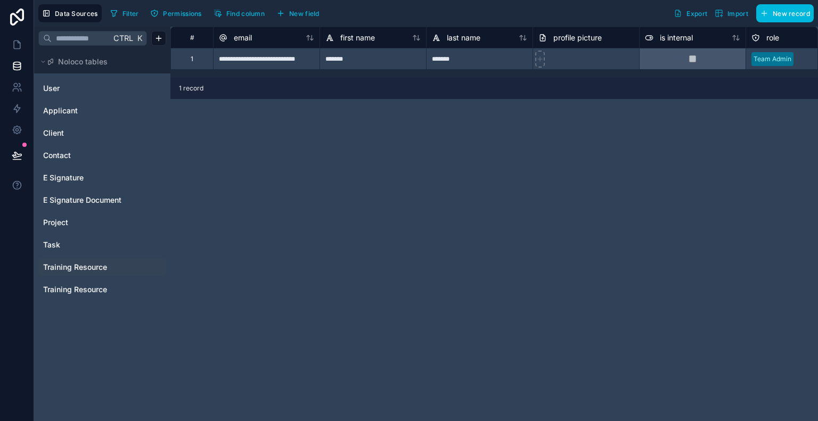
click at [80, 274] on div "Training Resource" at bounding box center [102, 267] width 128 height 17
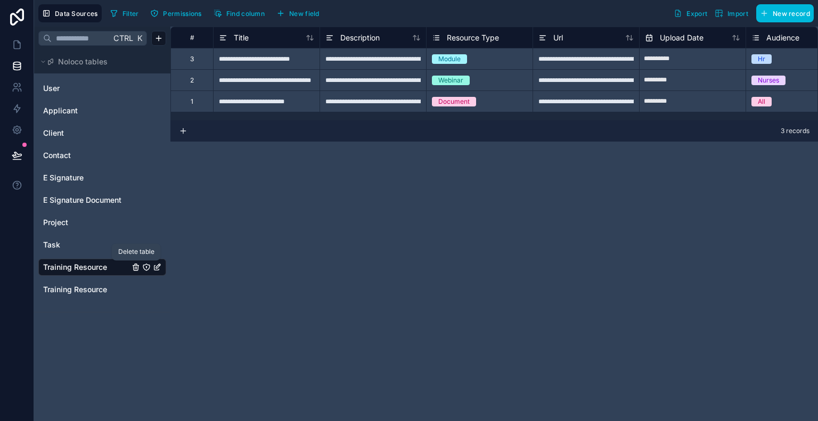
click at [138, 269] on icon "Training Resource" at bounding box center [135, 268] width 5 height 5
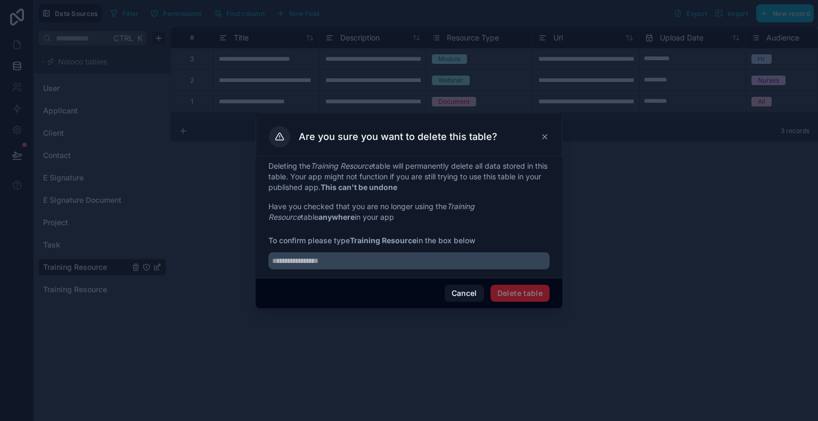
click at [411, 270] on div "Deleting the Training Resource table will permanently delete all data stored in…" at bounding box center [408, 216] width 307 height 121
click at [400, 259] on input "text" at bounding box center [408, 260] width 281 height 17
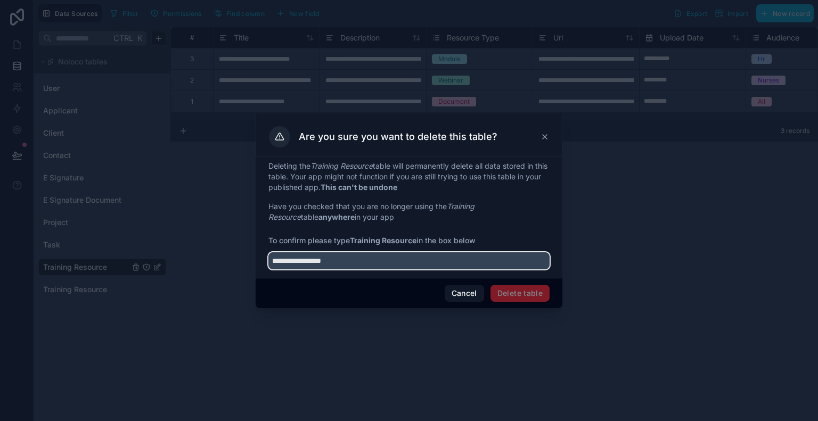
click at [375, 265] on input "**********" at bounding box center [408, 260] width 281 height 17
type input "**********"
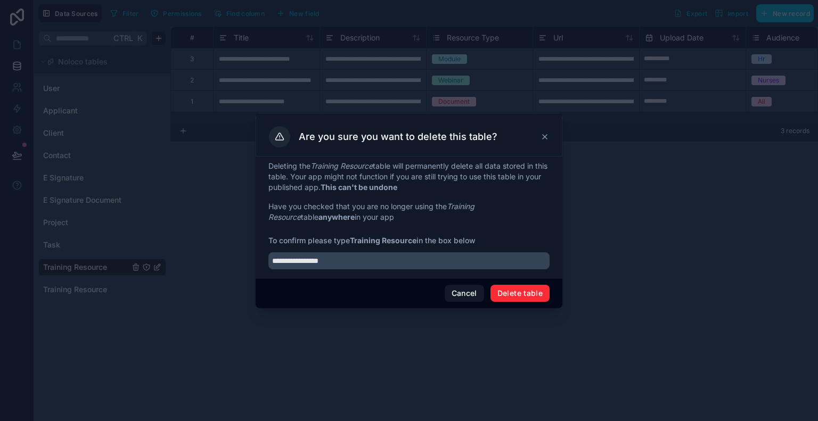
click at [522, 291] on button "Delete table" at bounding box center [519, 293] width 59 height 17
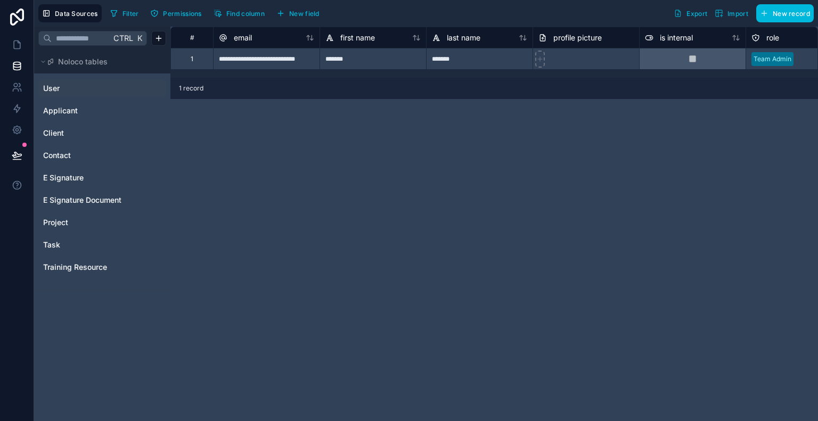
click at [53, 85] on span "User" at bounding box center [51, 88] width 16 height 11
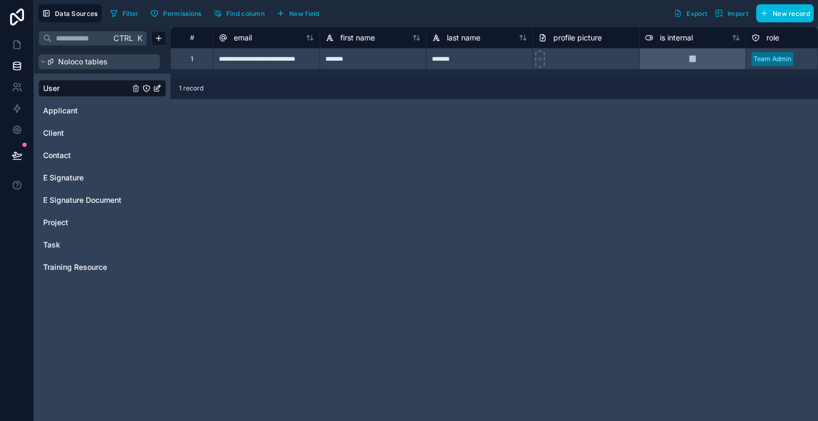
click at [76, 59] on span "Noloco tables" at bounding box center [82, 61] width 49 height 11
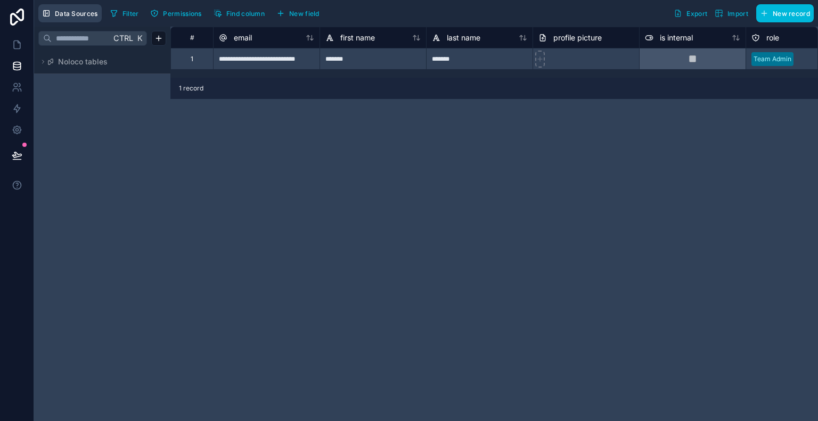
click at [86, 12] on span "Data Sources" at bounding box center [76, 14] width 43 height 8
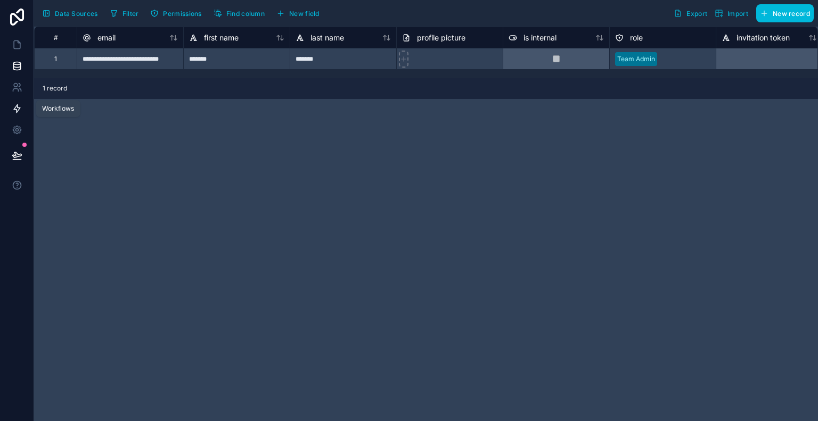
click at [21, 110] on icon at bounding box center [17, 108] width 11 height 11
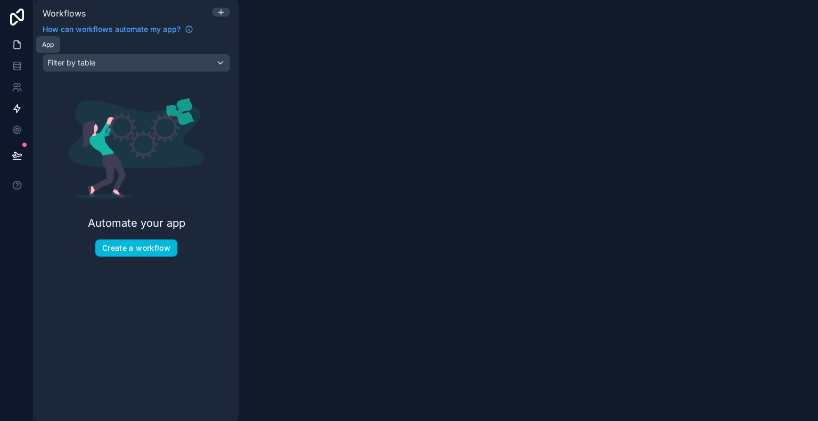
click at [19, 37] on link at bounding box center [17, 44] width 34 height 21
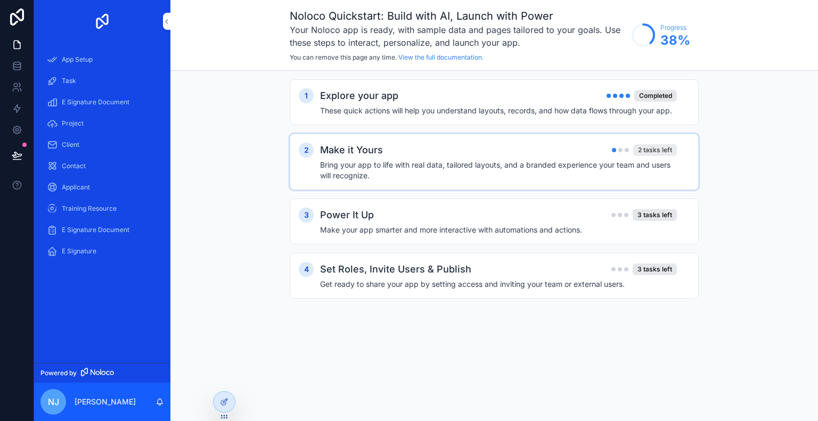
click at [637, 151] on div "2 tasks left" at bounding box center [655, 150] width 44 height 12
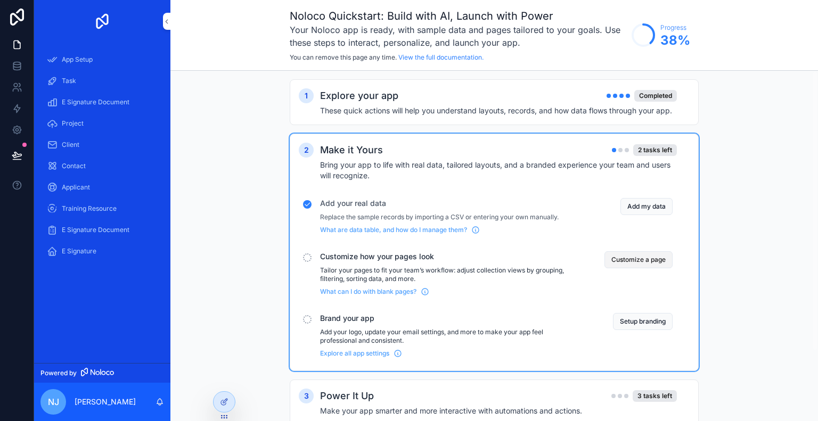
click at [629, 265] on button "Customize a page" at bounding box center [638, 259] width 68 height 17
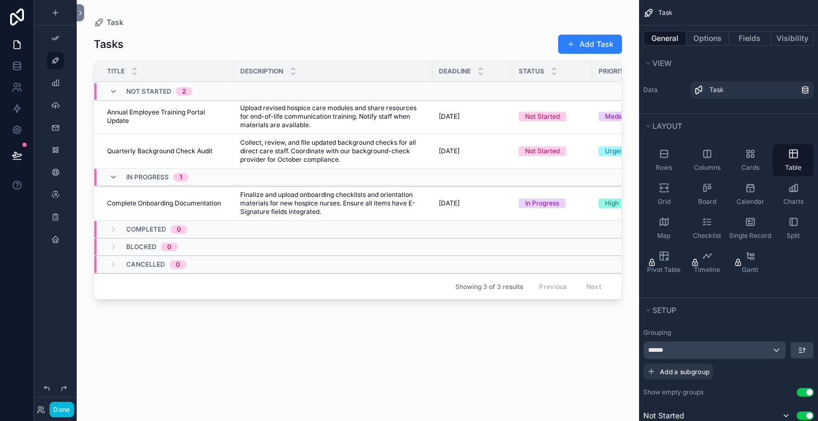
click at [771, 233] on div "Rows Columns Cards Table Grid Board Calendar Charts Map Checklist Single Record…" at bounding box center [728, 211] width 179 height 143
click at [752, 227] on div "Single Record" at bounding box center [749, 228] width 41 height 32
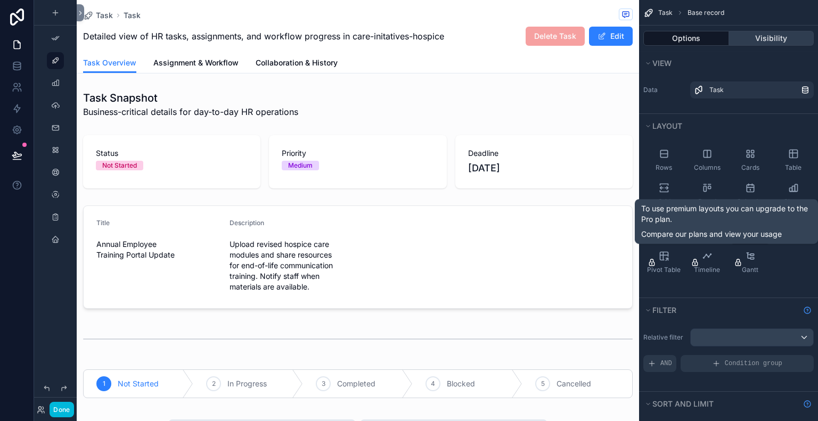
click at [766, 43] on button "Visibility" at bounding box center [771, 38] width 85 height 15
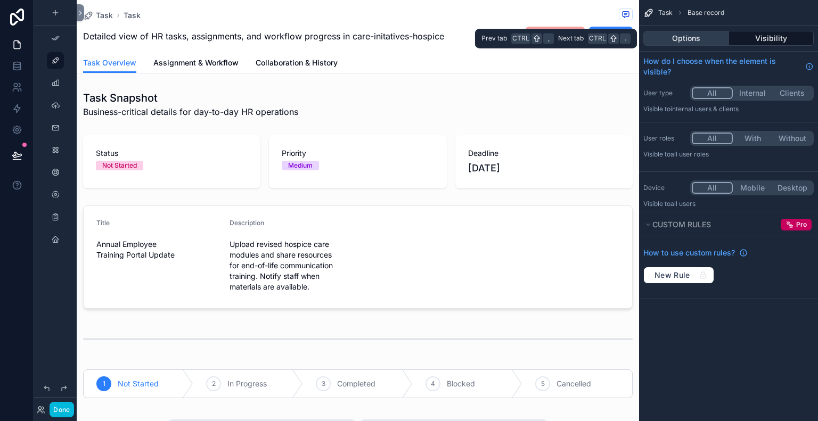
click at [678, 39] on button "Options" at bounding box center [686, 38] width 86 height 15
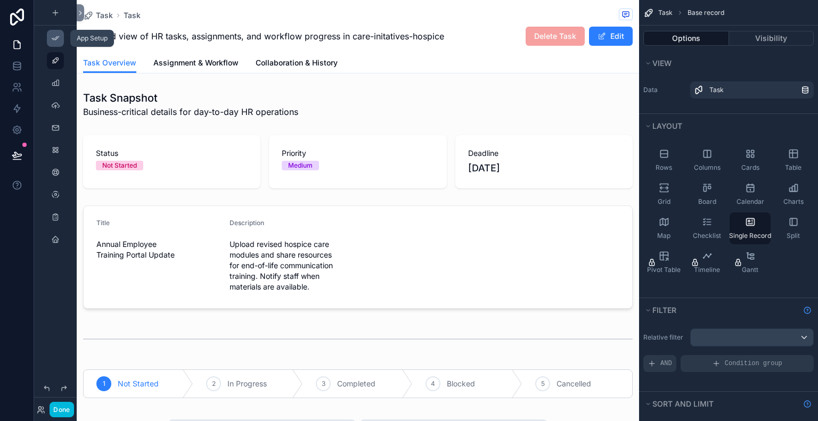
click at [59, 43] on div "scrollable content" at bounding box center [55, 38] width 13 height 17
click at [49, 29] on div "scrollable content" at bounding box center [55, 38] width 43 height 19
click at [56, 37] on icon "scrollable content" at bounding box center [55, 38] width 9 height 9
click at [58, 78] on div "scrollable content" at bounding box center [55, 83] width 13 height 17
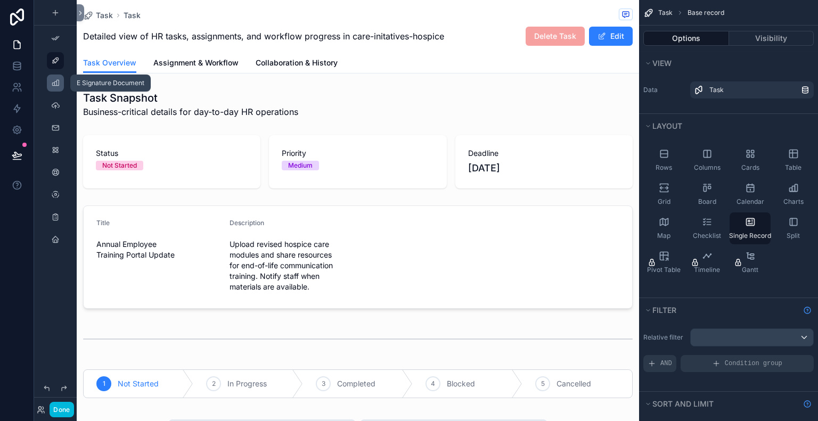
click at [59, 88] on div "scrollable content" at bounding box center [55, 83] width 13 height 17
click at [70, 406] on button "Done" at bounding box center [61, 409] width 24 height 15
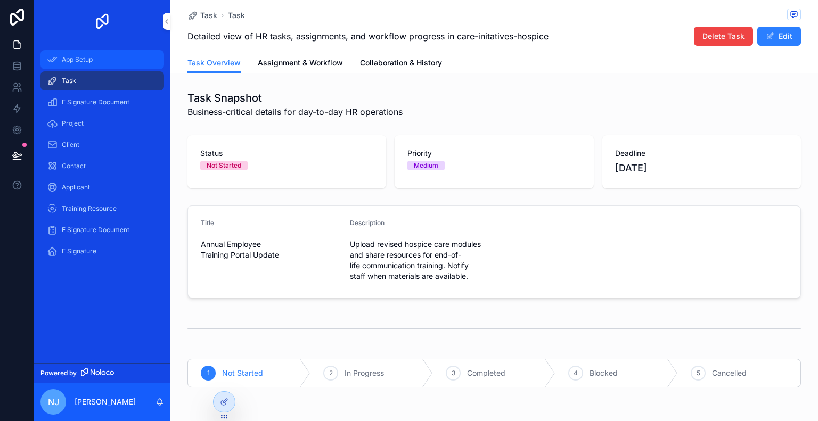
click at [87, 53] on div "App Setup" at bounding box center [102, 59] width 111 height 17
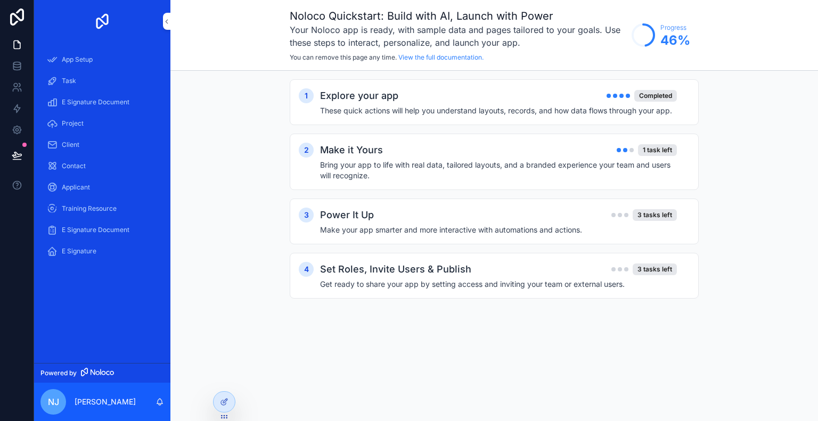
click at [645, 133] on div "1 Explore your app Completed These quick actions will help you understand layou…" at bounding box center [494, 199] width 409 height 241
click at [641, 138] on div "2 Make it Yours 1 task left Bring your app to life with real data, tailored lay…" at bounding box center [494, 162] width 409 height 56
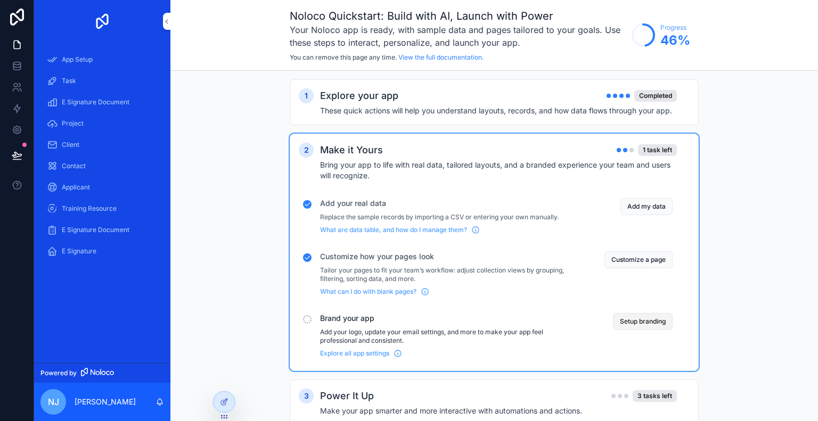
click at [639, 321] on button "Setup branding" at bounding box center [643, 321] width 60 height 17
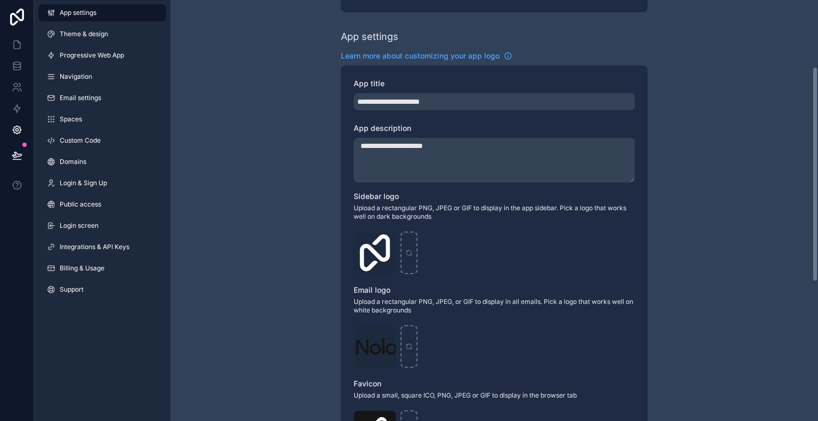
scroll to position [136, 0]
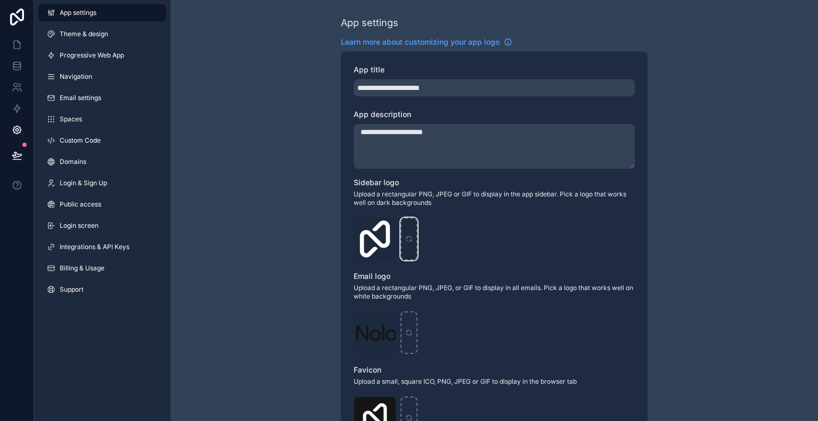
click at [405, 246] on div "scrollable content" at bounding box center [408, 239] width 17 height 43
type input "**********"
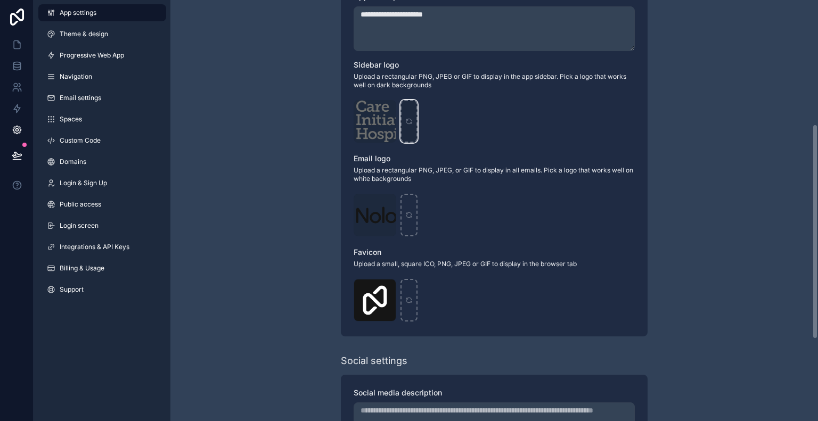
scroll to position [255, 0]
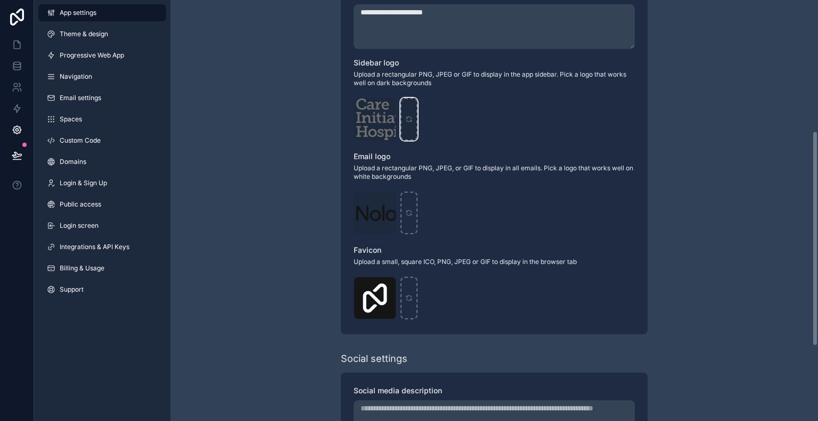
click at [413, 120] on div "scrollable content" at bounding box center [408, 119] width 17 height 43
type input "**********"
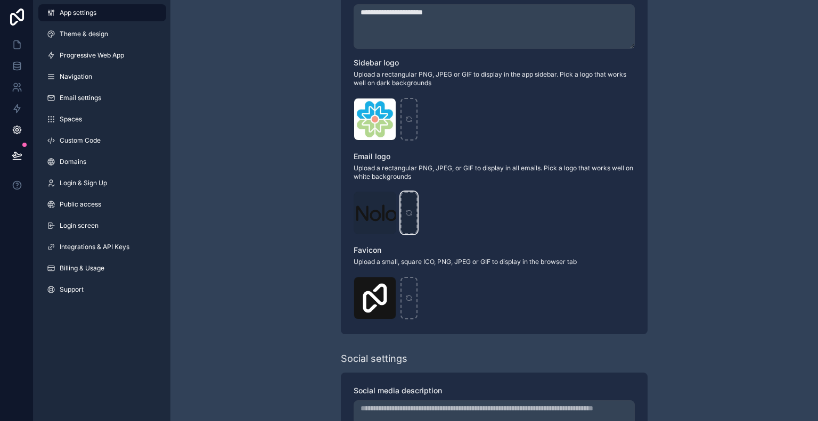
click at [409, 202] on div "scrollable content" at bounding box center [408, 213] width 17 height 43
type input "**********"
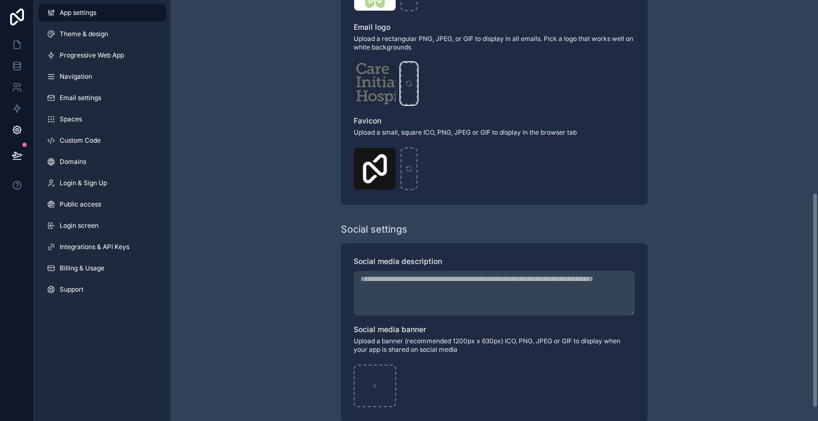
scroll to position [373, 0]
